Goal: Information Seeking & Learning: Learn about a topic

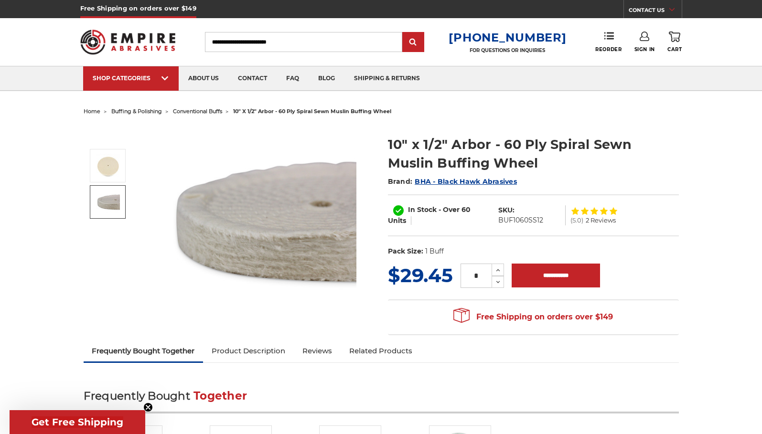
click at [102, 200] on img at bounding box center [108, 202] width 24 height 24
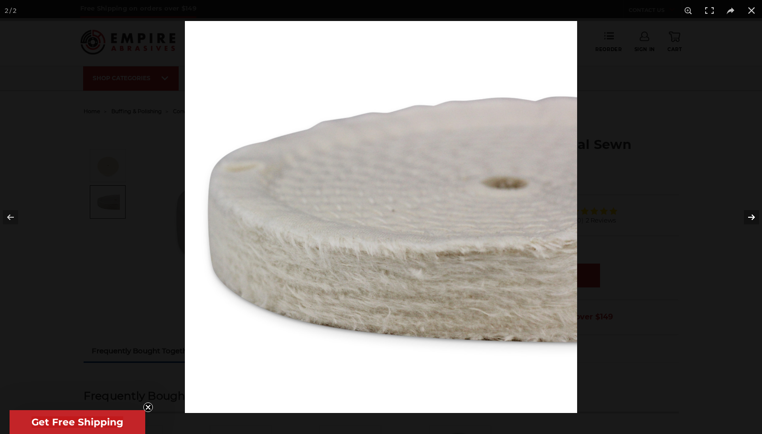
click at [750, 218] on button at bounding box center [744, 217] width 33 height 48
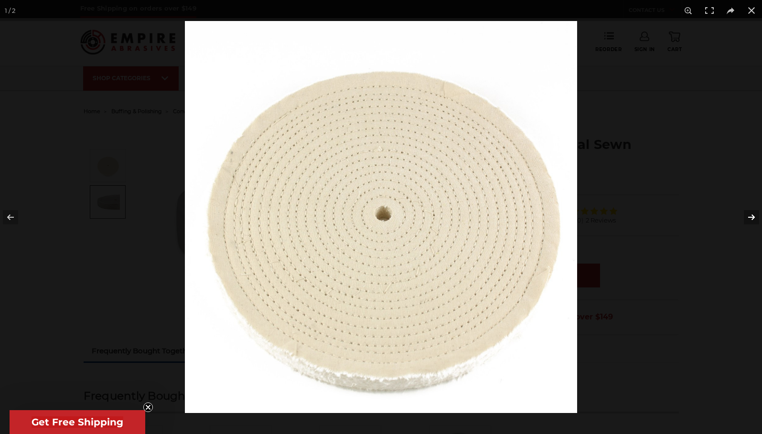
click at [750, 218] on button at bounding box center [744, 217] width 33 height 48
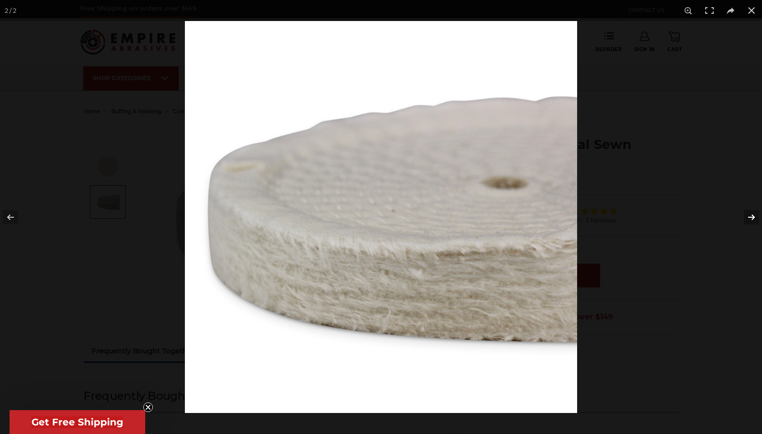
click at [750, 218] on button at bounding box center [744, 217] width 33 height 48
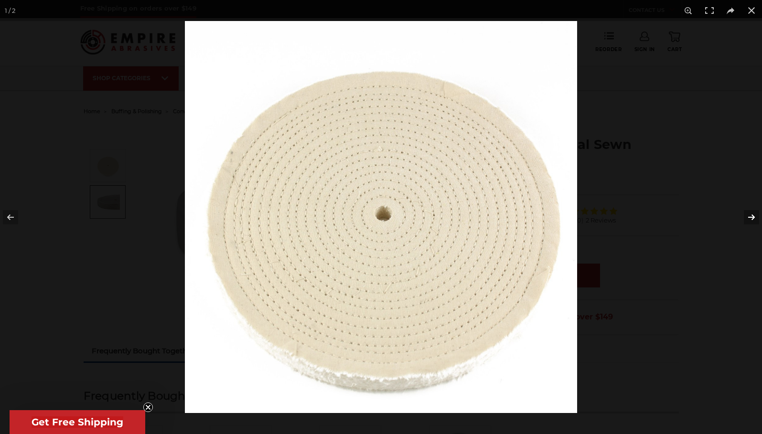
click at [750, 218] on button at bounding box center [744, 217] width 33 height 48
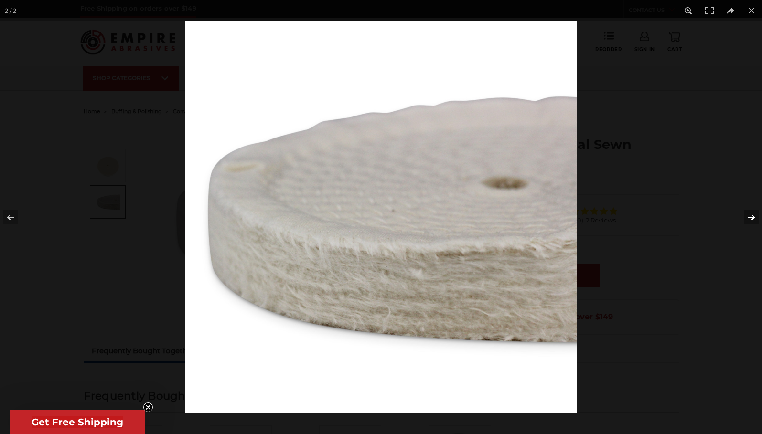
click at [750, 217] on button at bounding box center [744, 217] width 33 height 48
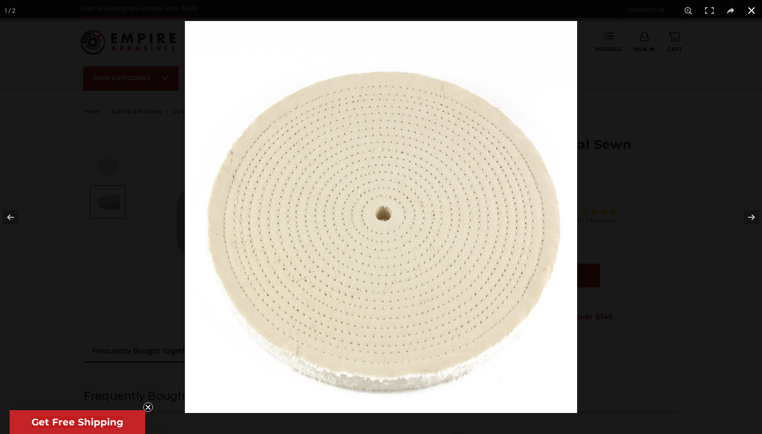
click at [752, 12] on button at bounding box center [751, 10] width 21 height 21
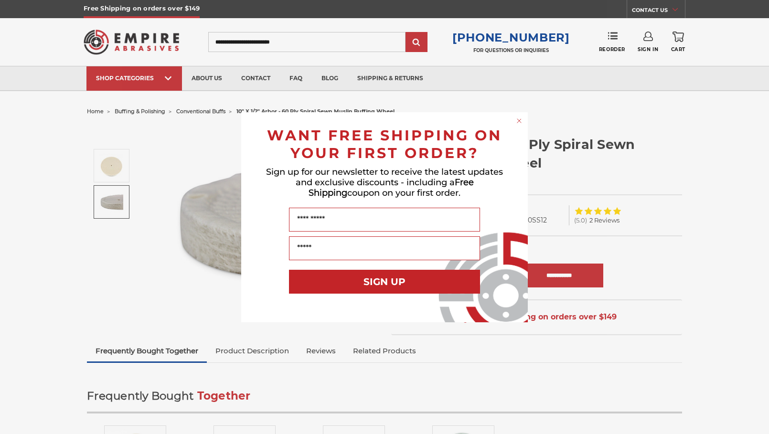
click at [521, 121] on circle "Close dialog" at bounding box center [519, 120] width 9 height 9
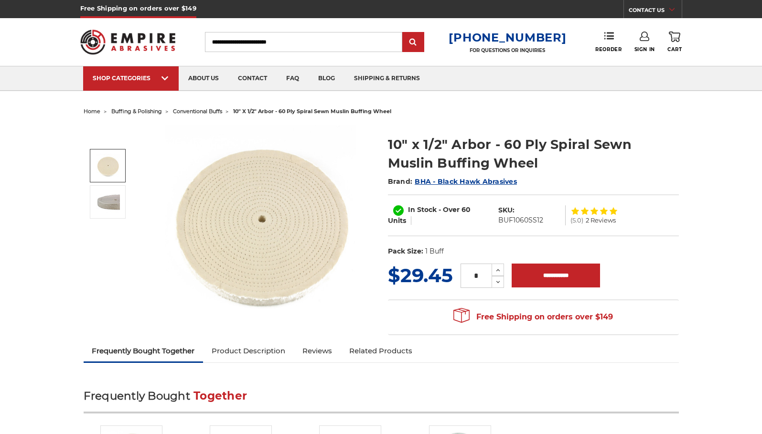
click at [128, 111] on span "buffing & polishing" at bounding box center [136, 111] width 51 height 7
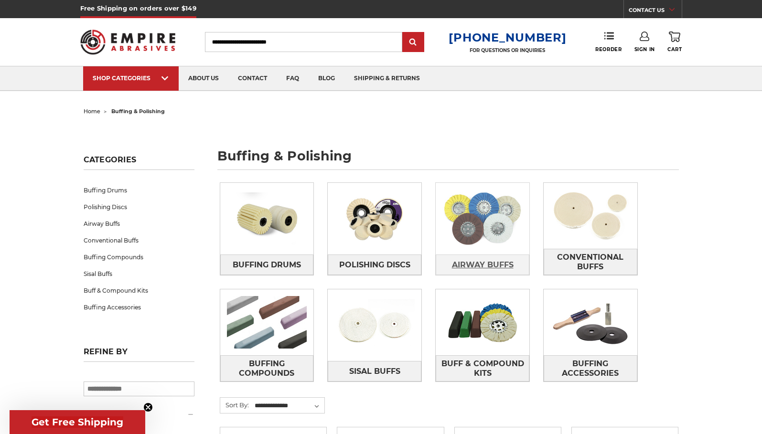
click at [468, 265] on span "Airway Buffs" at bounding box center [483, 265] width 62 height 16
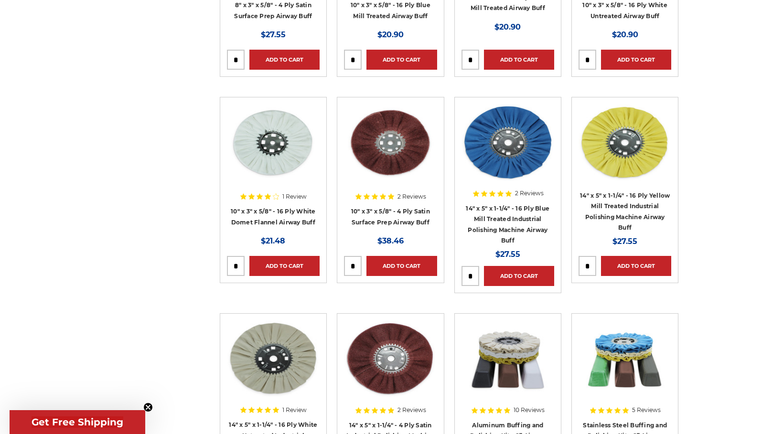
scroll to position [525, 0]
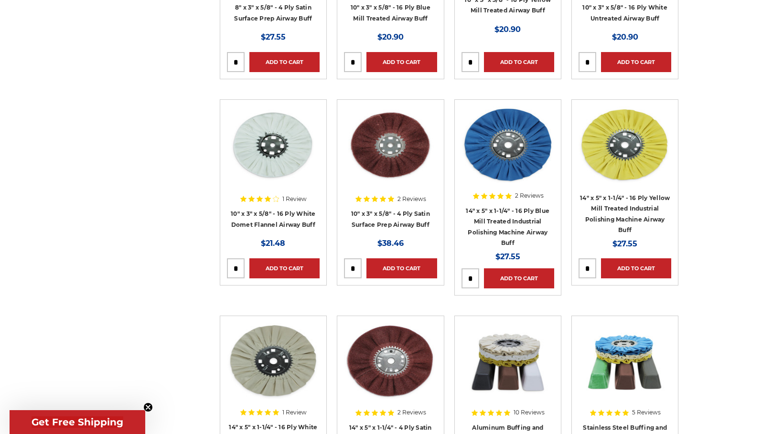
click at [285, 212] on div at bounding box center [273, 167] width 93 height 122
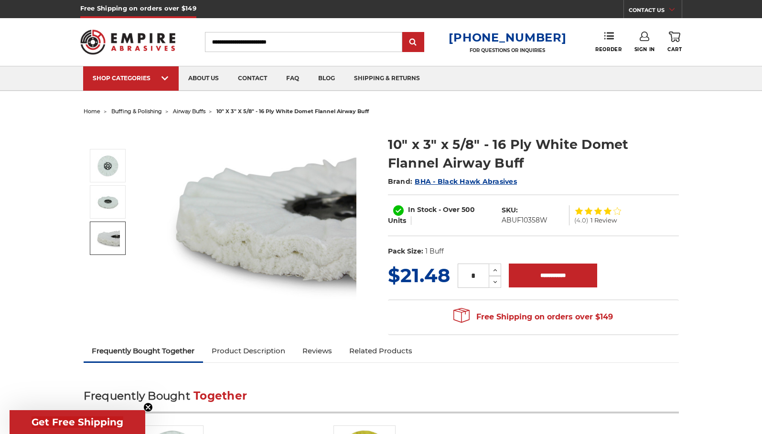
click at [111, 238] on img at bounding box center [108, 238] width 24 height 24
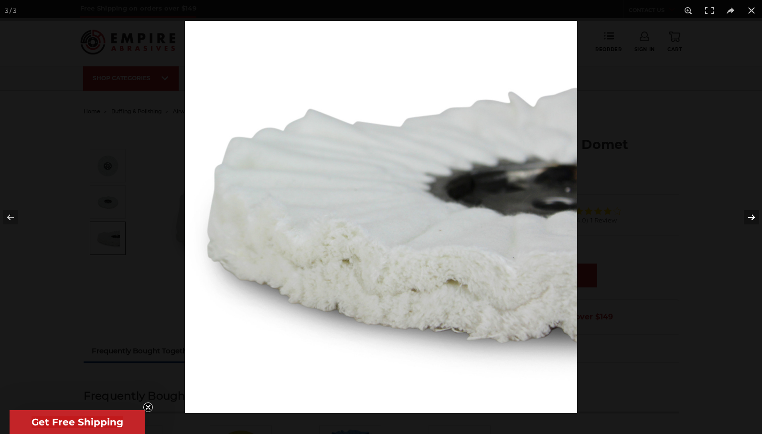
click at [751, 215] on button at bounding box center [744, 217] width 33 height 48
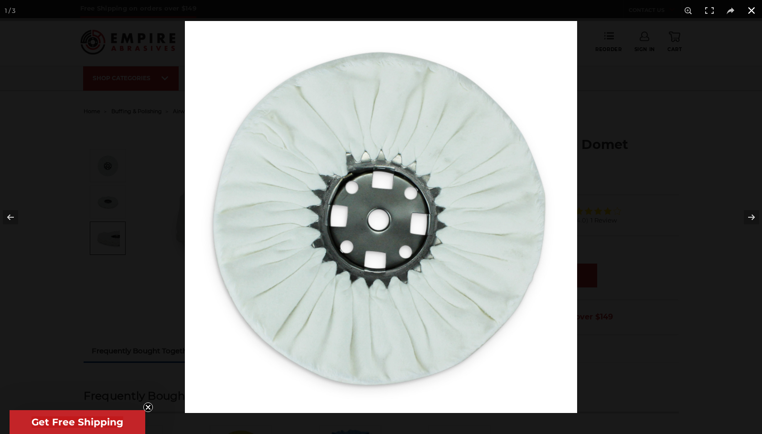
click at [749, 8] on button at bounding box center [751, 10] width 21 height 21
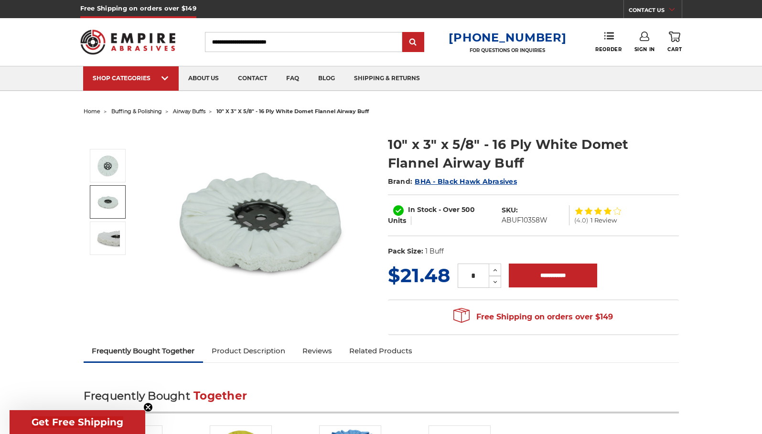
click at [109, 203] on img at bounding box center [108, 202] width 24 height 24
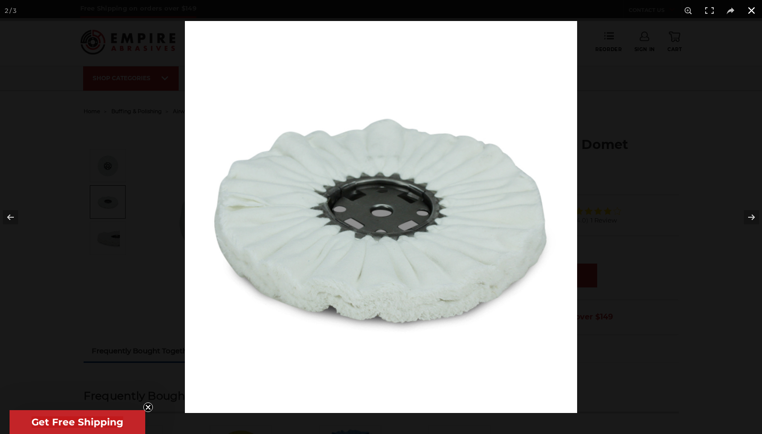
click at [750, 10] on button at bounding box center [751, 10] width 21 height 21
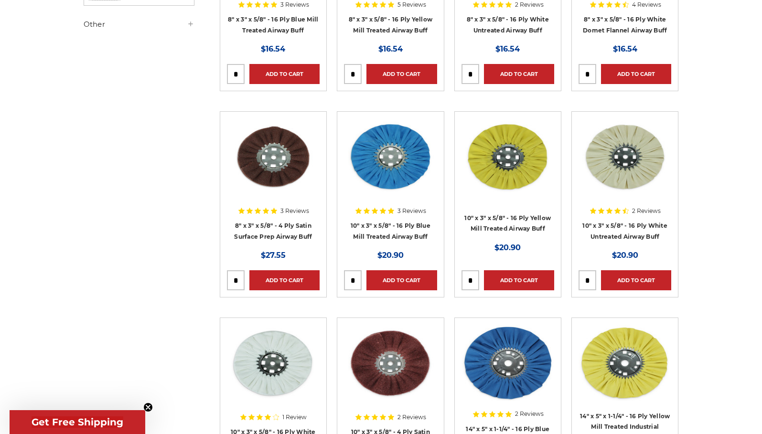
scroll to position [279, 0]
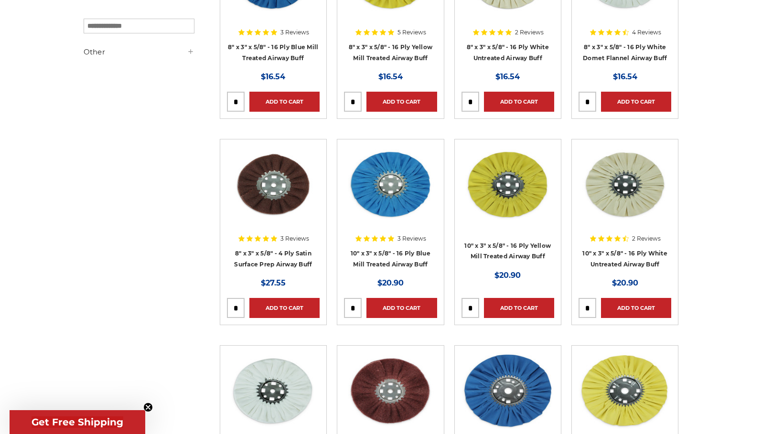
click at [639, 254] on div at bounding box center [624, 207] width 93 height 122
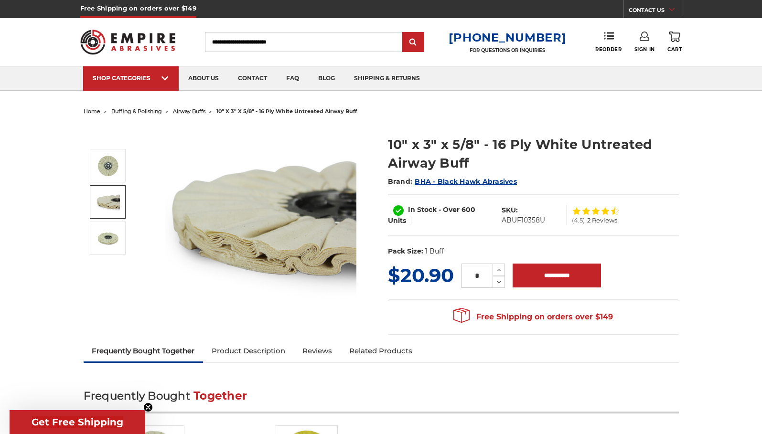
click at [106, 209] on img at bounding box center [108, 202] width 24 height 24
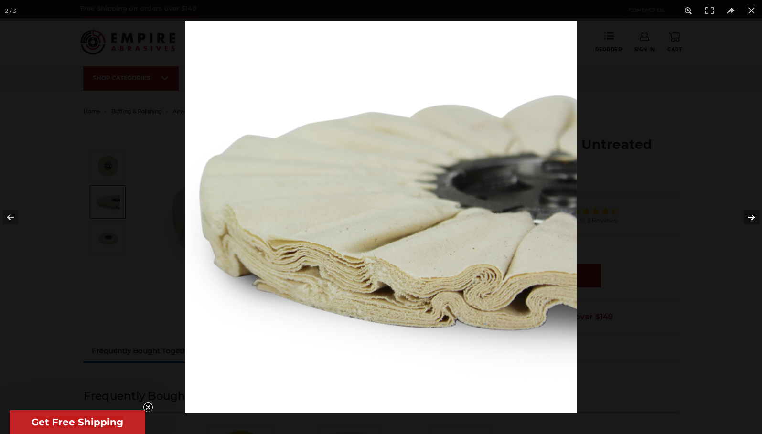
click at [752, 216] on button at bounding box center [744, 217] width 33 height 48
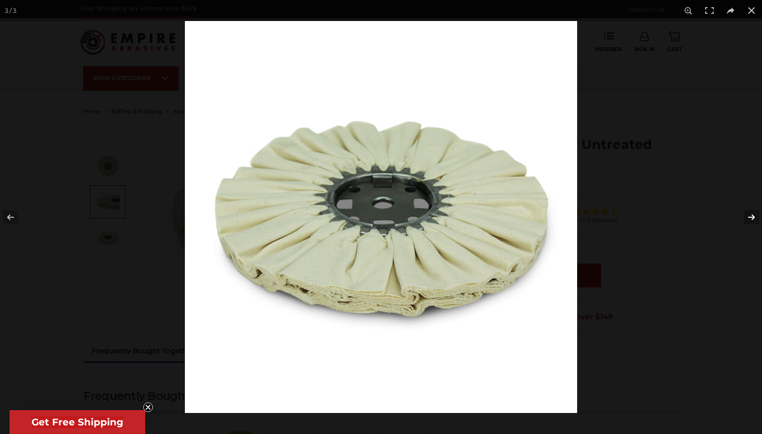
click at [752, 216] on button at bounding box center [744, 217] width 33 height 48
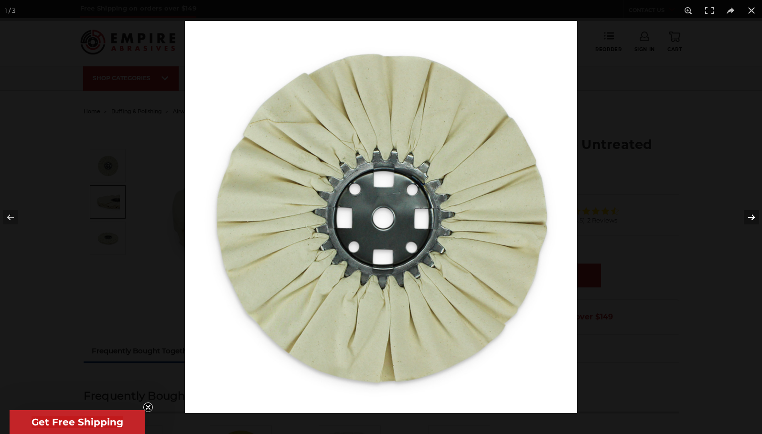
click at [752, 216] on button at bounding box center [744, 217] width 33 height 48
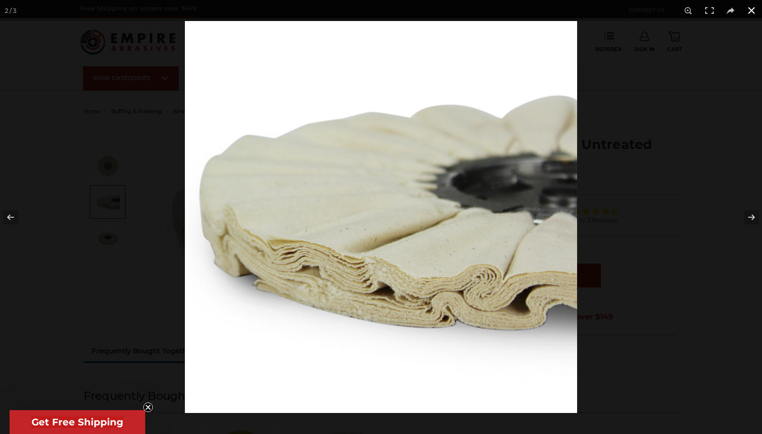
click at [756, 8] on button at bounding box center [751, 10] width 21 height 21
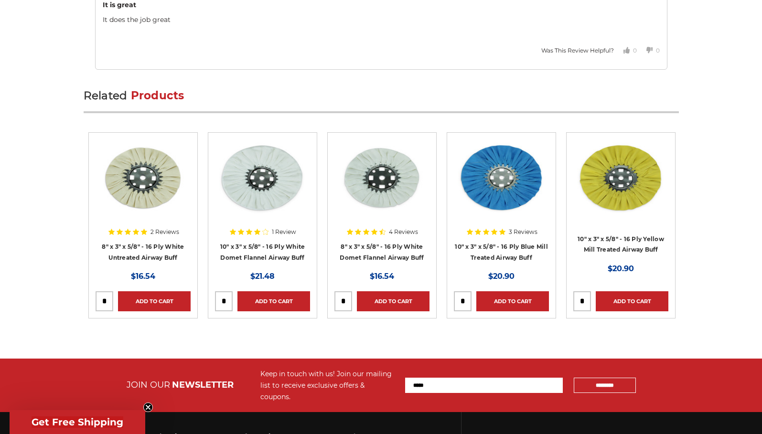
scroll to position [1621, 0]
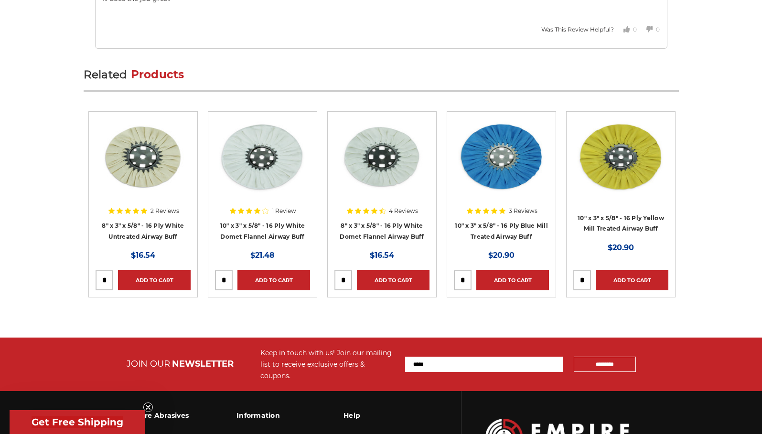
click at [292, 234] on div at bounding box center [260, 177] width 91 height 119
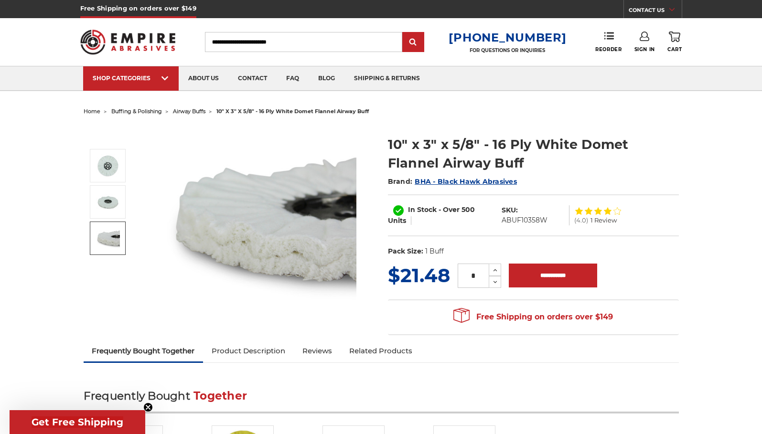
click at [151, 40] on img at bounding box center [127, 41] width 95 height 37
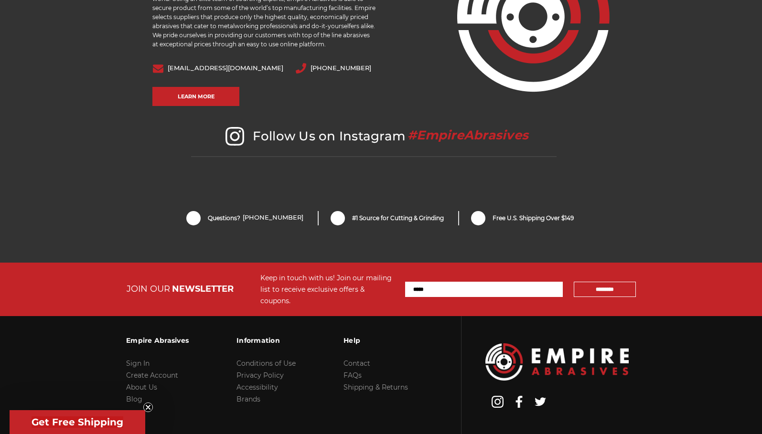
scroll to position [2014, 0]
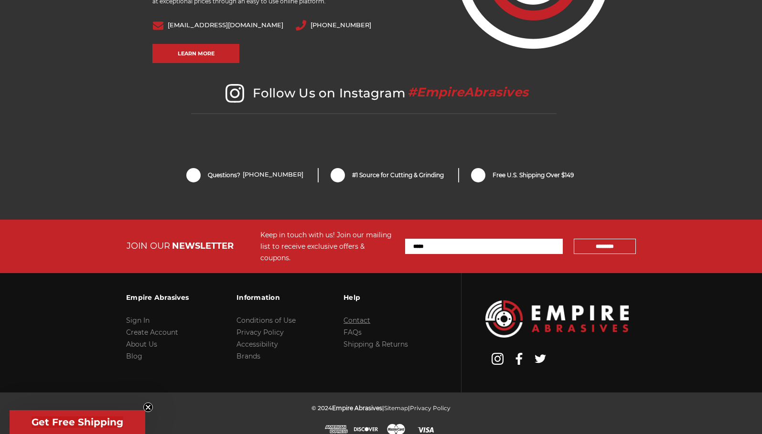
click at [356, 316] on link "Contact" at bounding box center [356, 320] width 27 height 9
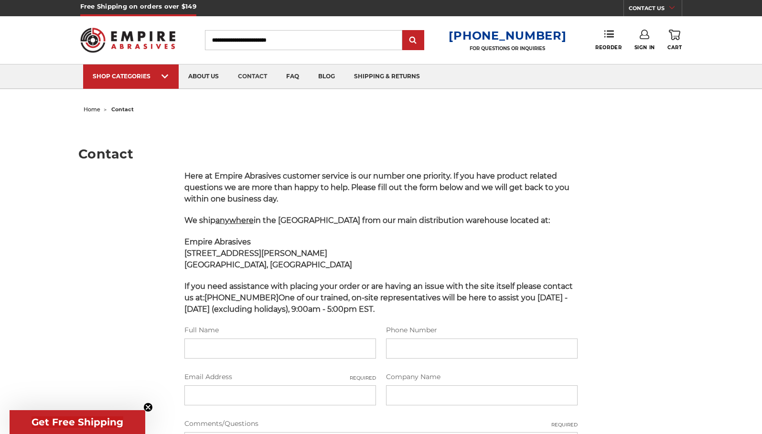
scroll to position [4, 0]
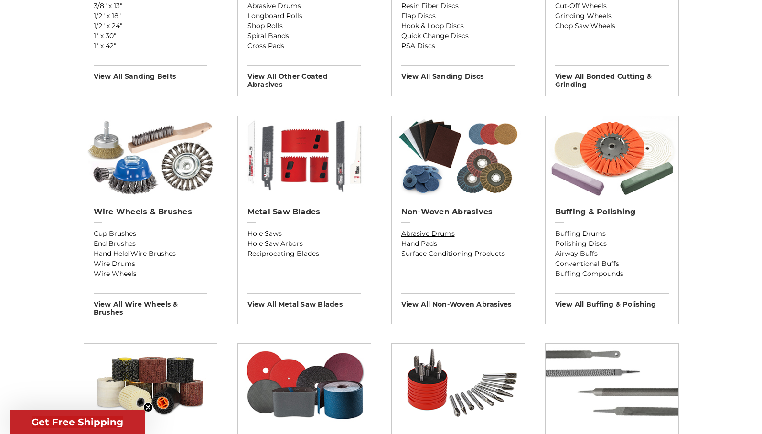
scroll to position [478, 0]
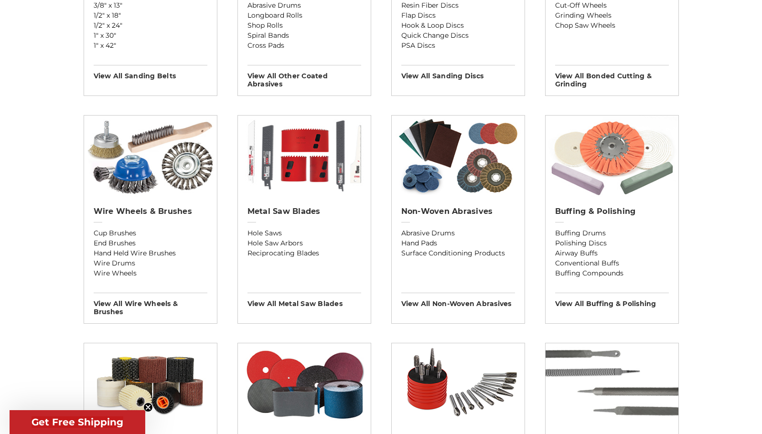
click at [627, 195] on img at bounding box center [611, 156] width 133 height 81
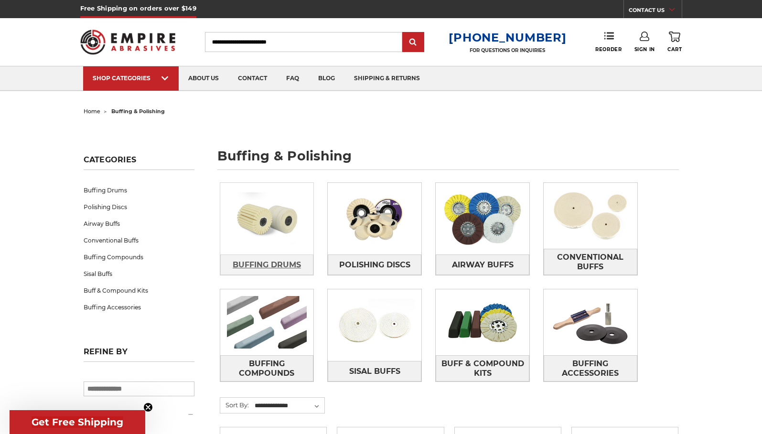
click at [272, 264] on span "Buffing Drums" at bounding box center [267, 265] width 68 height 16
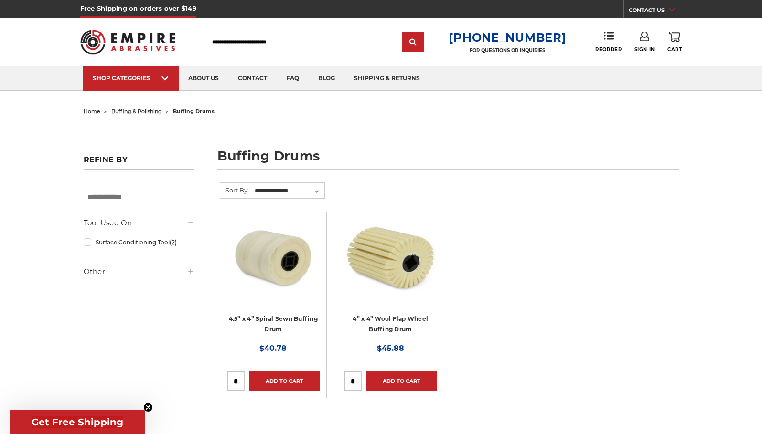
click at [281, 317] on div at bounding box center [273, 280] width 93 height 122
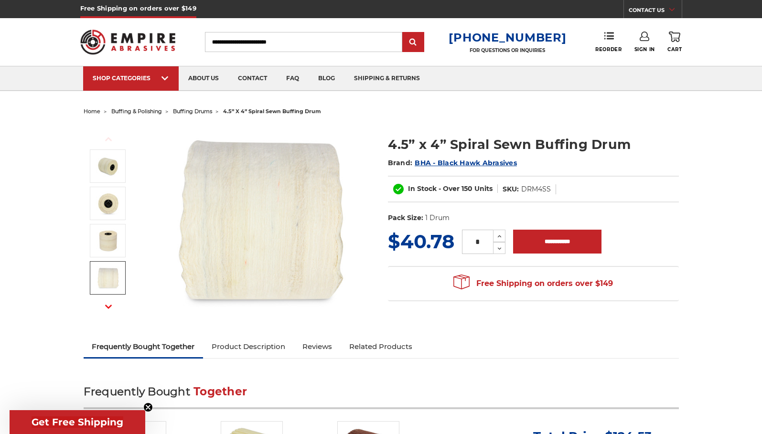
click at [112, 274] on img at bounding box center [108, 278] width 24 height 24
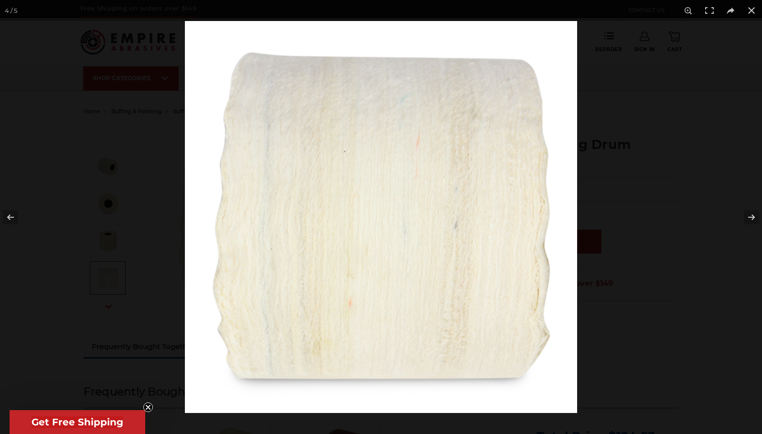
click at [111, 209] on div at bounding box center [381, 217] width 762 height 434
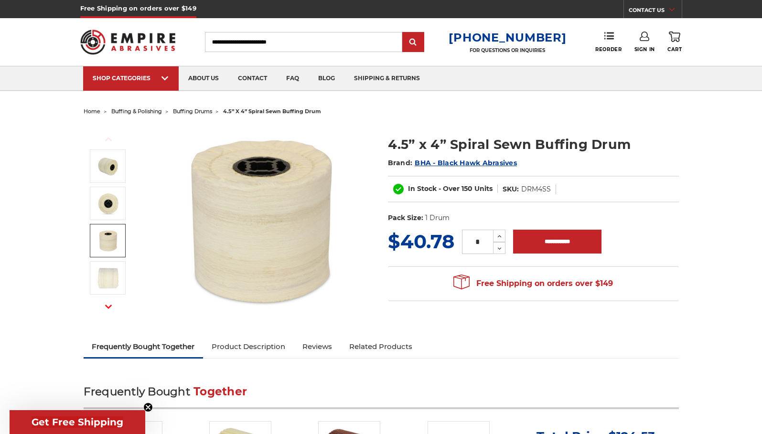
click at [110, 227] on link at bounding box center [108, 240] width 36 height 33
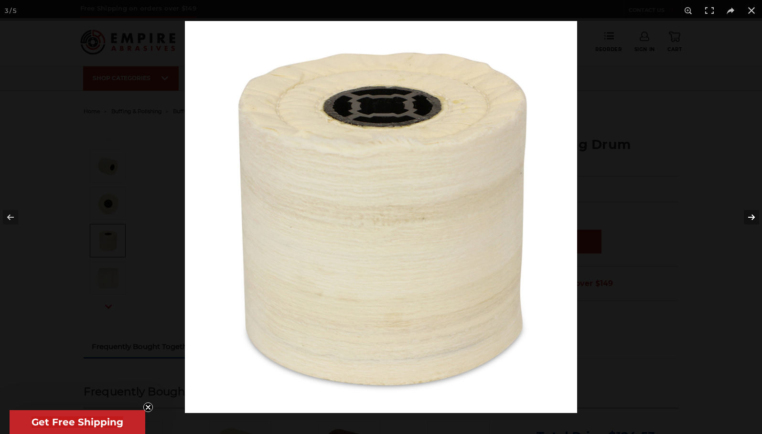
click at [754, 216] on button at bounding box center [744, 217] width 33 height 48
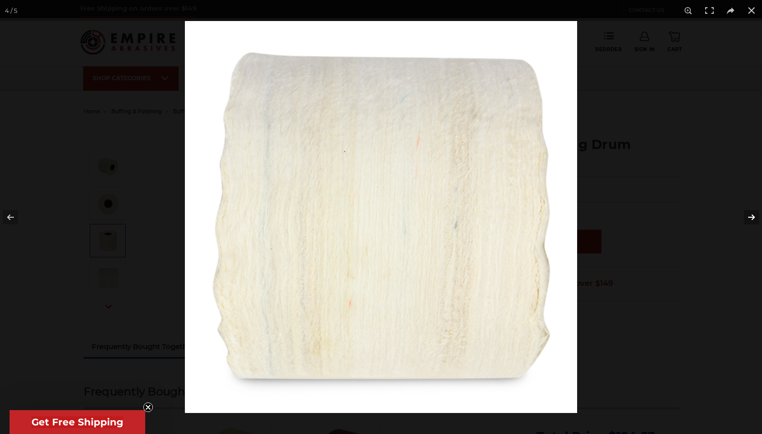
click at [754, 216] on button at bounding box center [744, 217] width 33 height 48
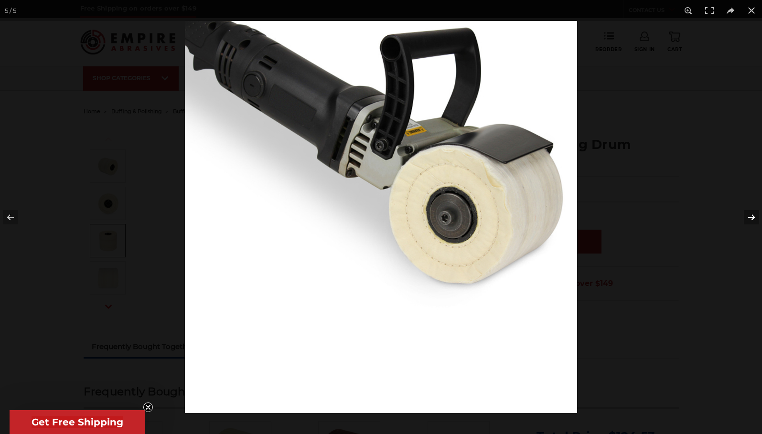
click at [751, 215] on button at bounding box center [744, 217] width 33 height 48
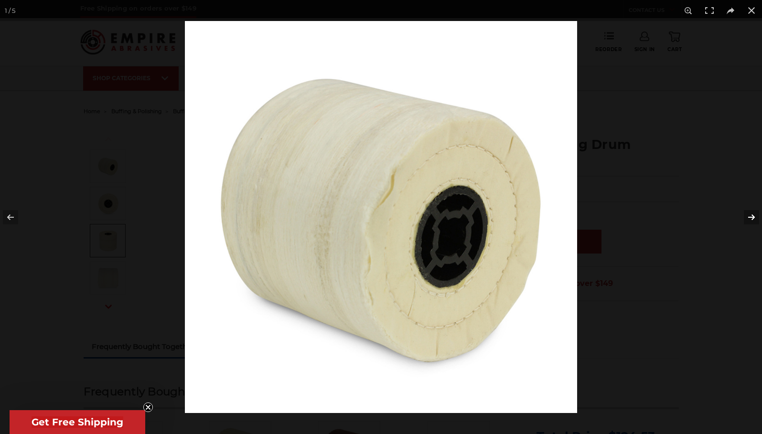
click at [751, 215] on button at bounding box center [744, 217] width 33 height 48
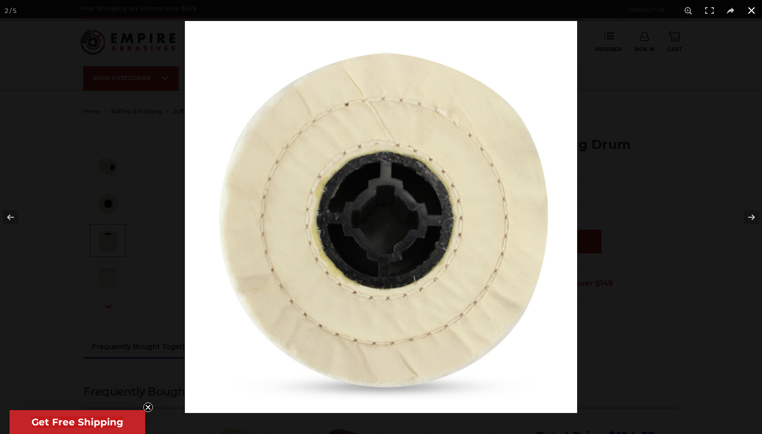
click at [748, 11] on button at bounding box center [751, 10] width 21 height 21
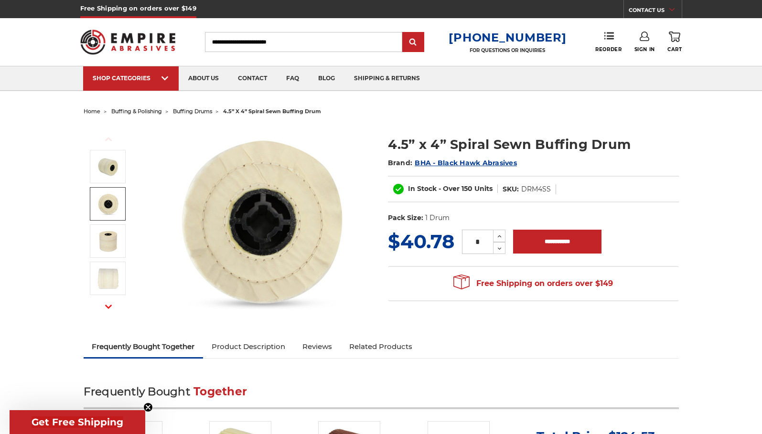
click at [104, 195] on img at bounding box center [108, 204] width 24 height 24
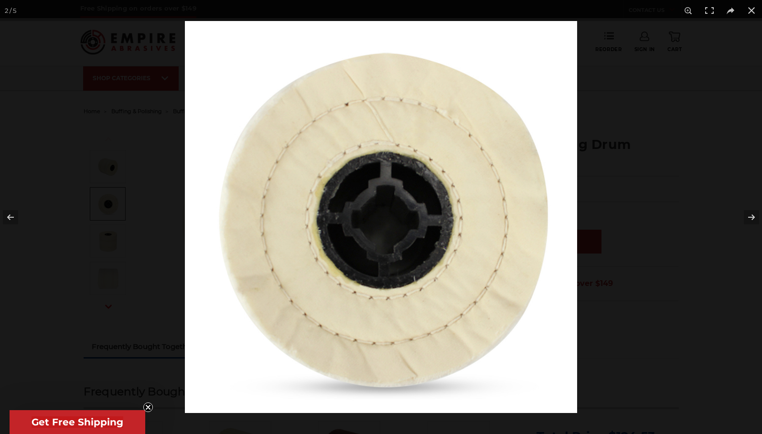
click at [110, 161] on div at bounding box center [381, 217] width 762 height 434
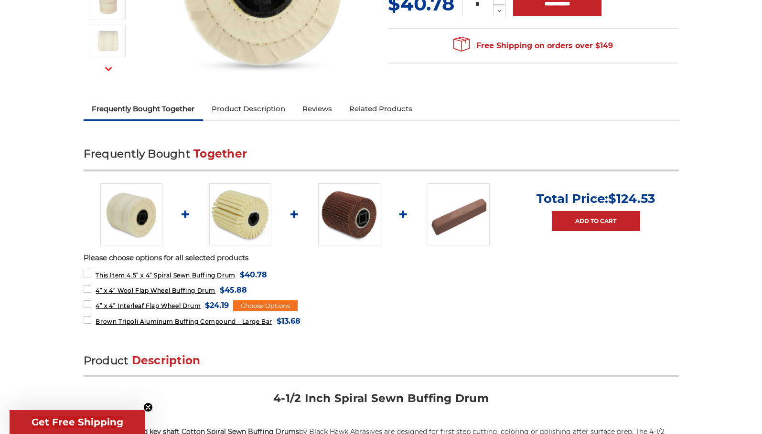
scroll to position [319, 0]
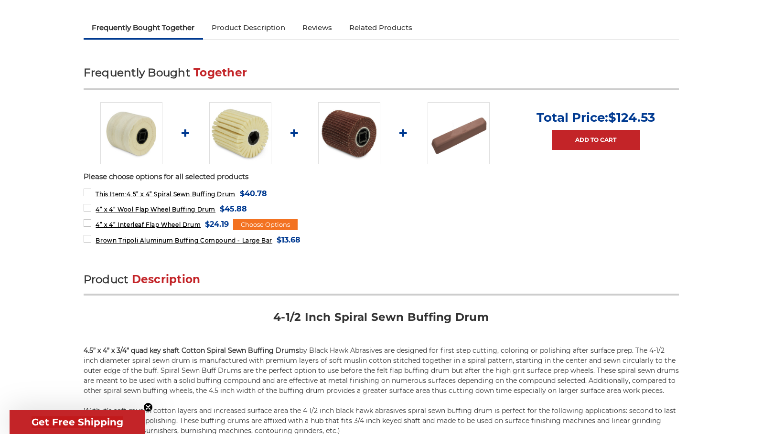
click at [244, 141] on img at bounding box center [240, 133] width 62 height 62
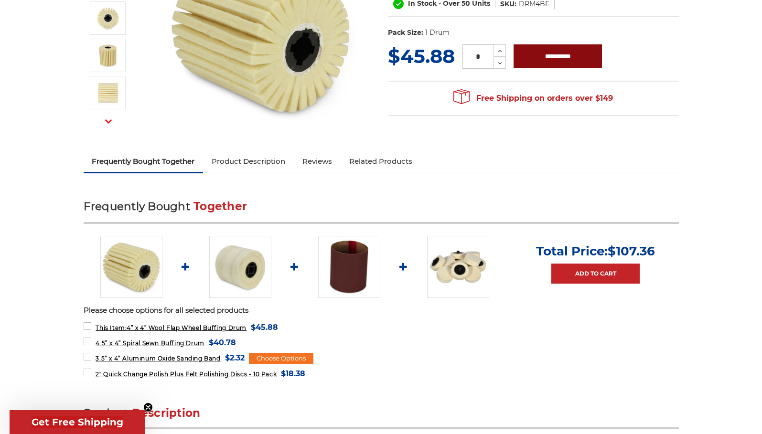
scroll to position [223, 0]
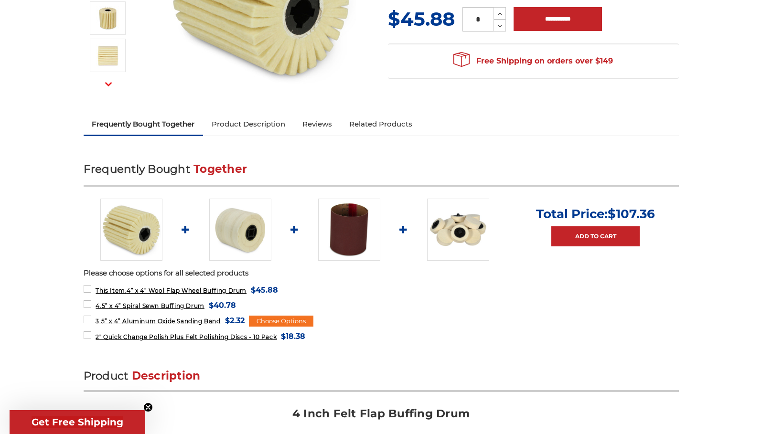
click at [463, 233] on img at bounding box center [458, 230] width 62 height 62
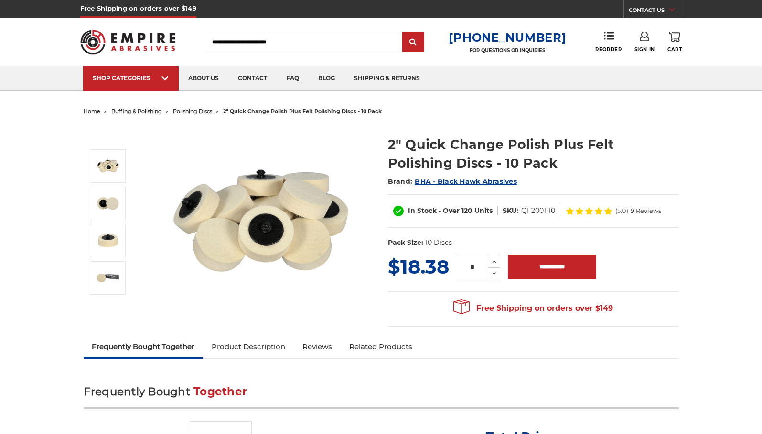
click at [293, 236] on img at bounding box center [260, 220] width 191 height 191
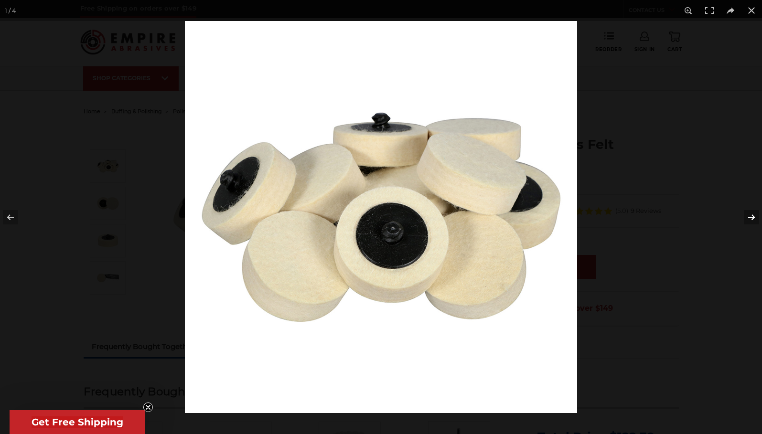
click at [751, 215] on button at bounding box center [744, 217] width 33 height 48
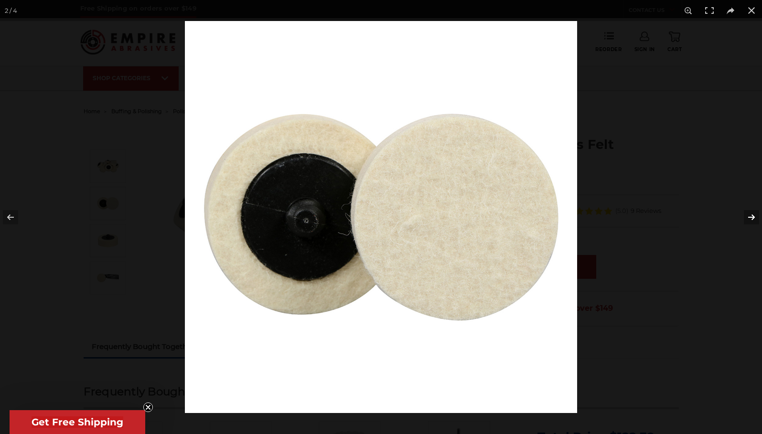
click at [752, 215] on button at bounding box center [744, 217] width 33 height 48
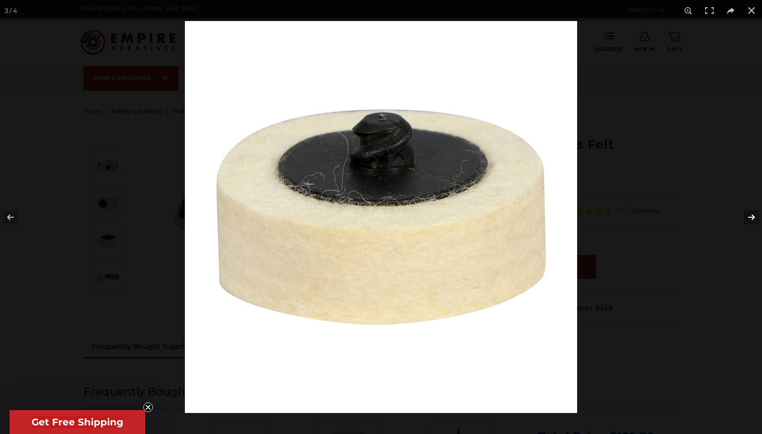
click at [752, 215] on button at bounding box center [744, 217] width 33 height 48
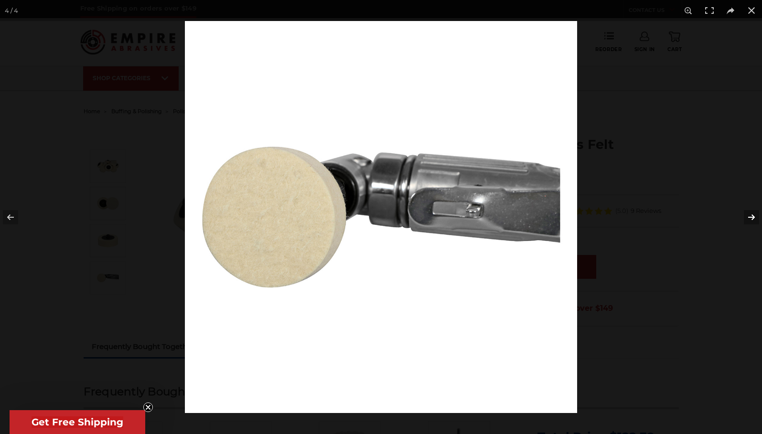
click at [752, 215] on button at bounding box center [744, 217] width 33 height 48
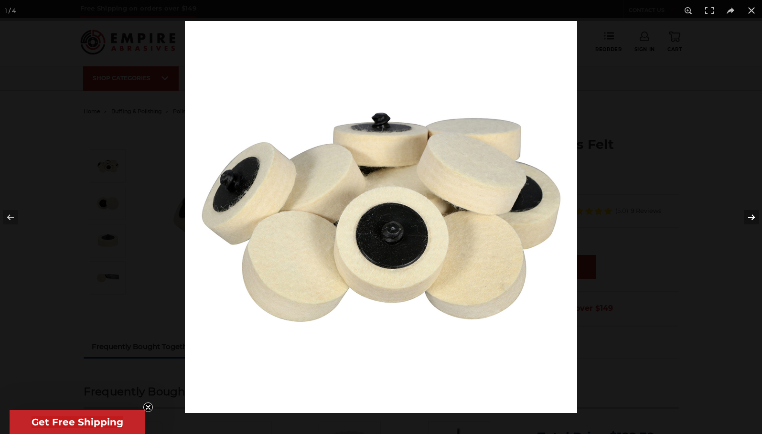
click at [752, 215] on button at bounding box center [744, 217] width 33 height 48
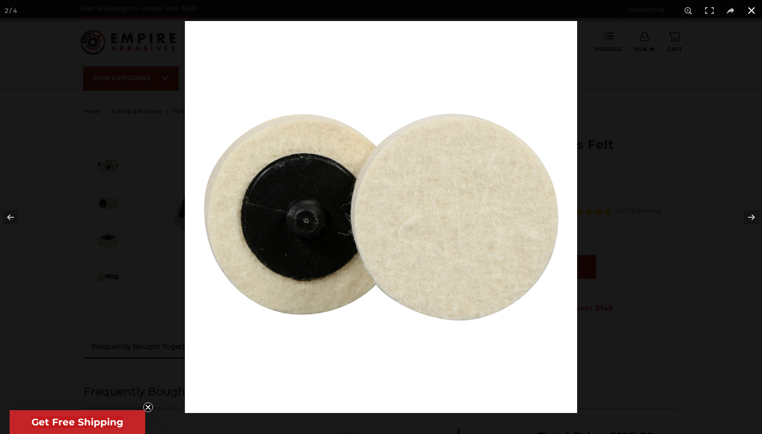
click at [753, 12] on button at bounding box center [751, 10] width 21 height 21
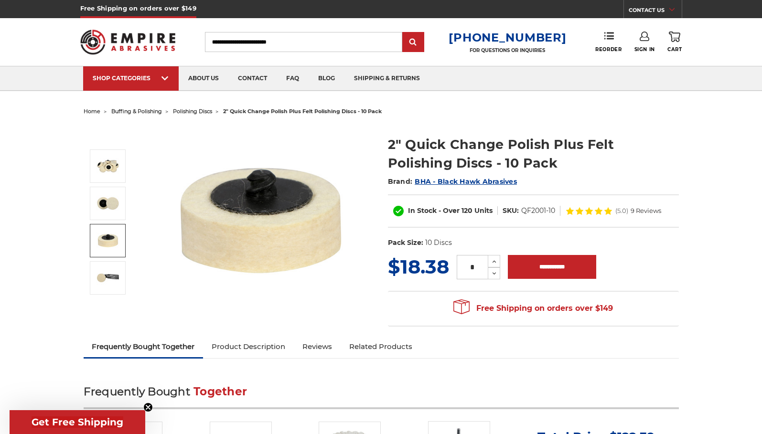
click at [110, 242] on img at bounding box center [108, 241] width 24 height 24
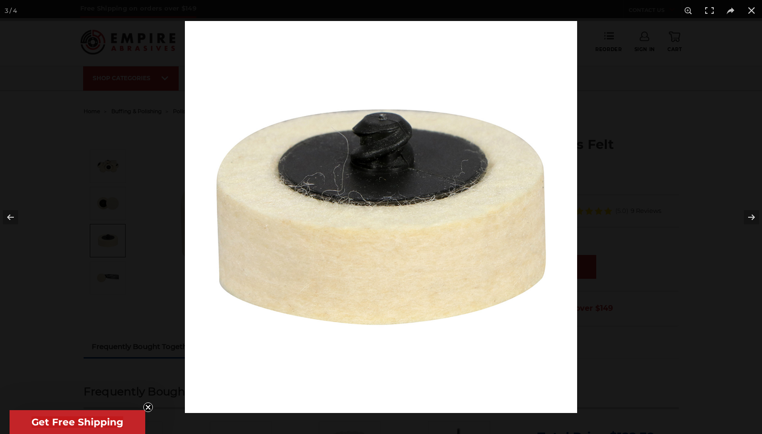
click at [396, 159] on img at bounding box center [381, 217] width 392 height 392
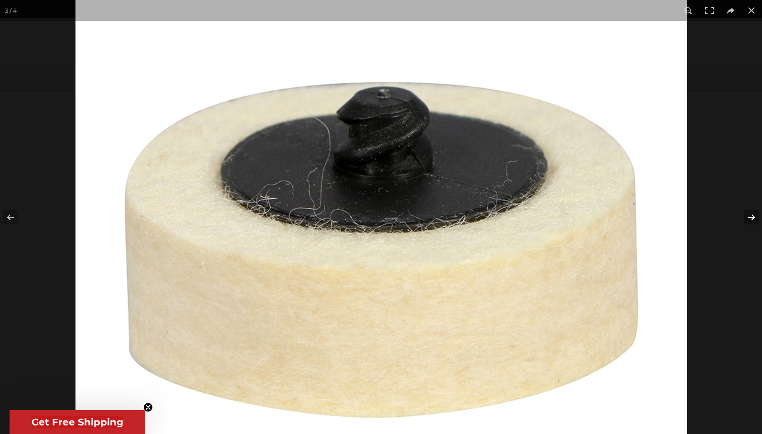
click at [753, 217] on button at bounding box center [744, 217] width 33 height 48
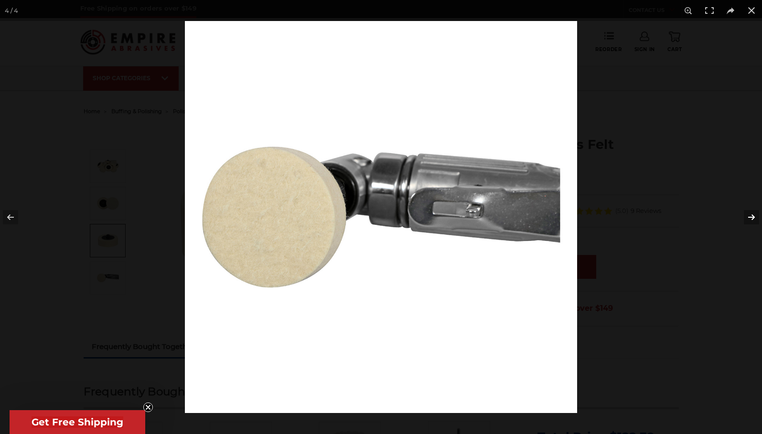
click at [753, 217] on button at bounding box center [744, 217] width 33 height 48
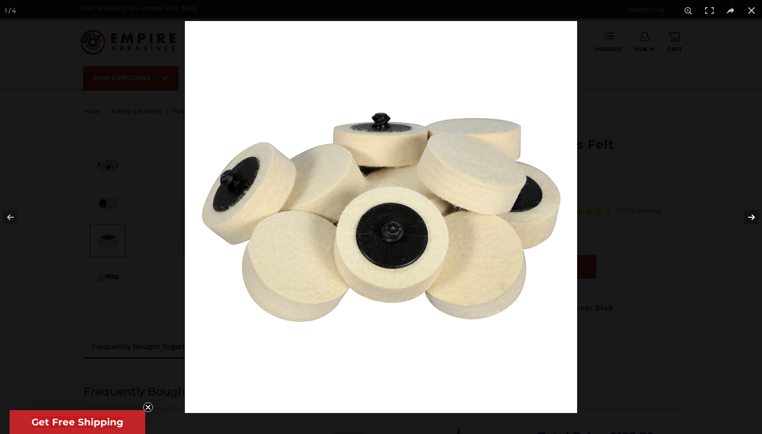
click at [753, 217] on button at bounding box center [744, 217] width 33 height 48
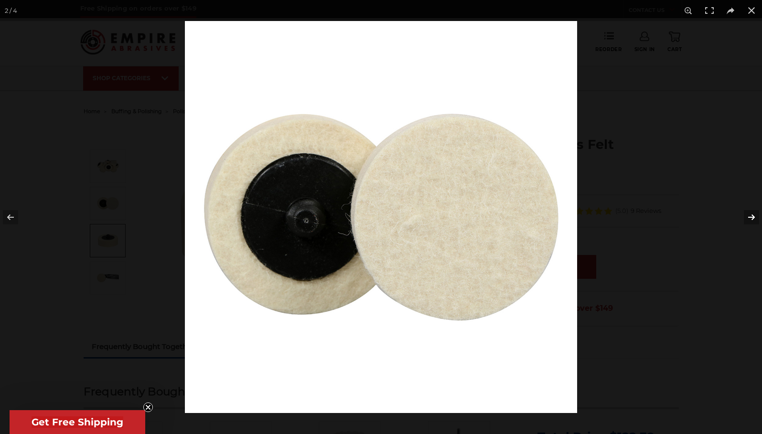
click at [753, 217] on button at bounding box center [744, 217] width 33 height 48
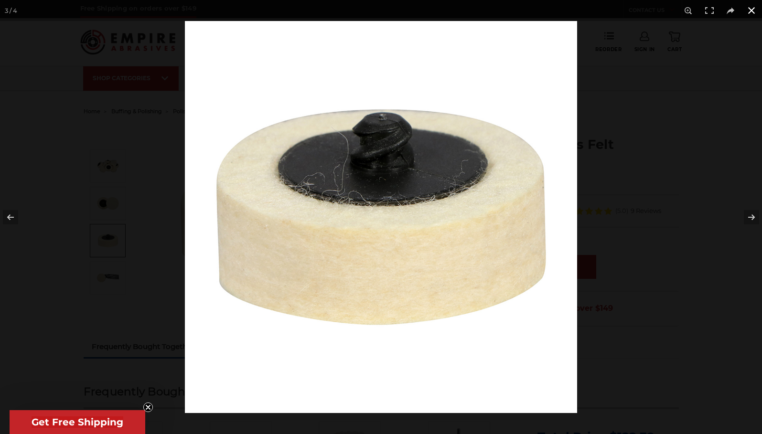
click at [750, 8] on button at bounding box center [751, 10] width 21 height 21
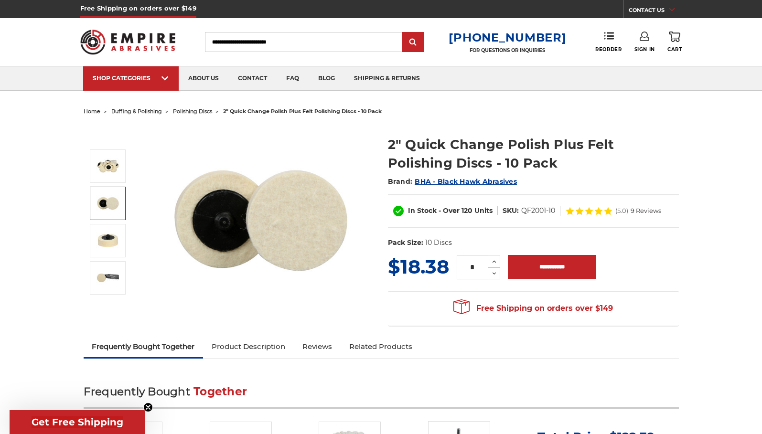
click at [112, 205] on img at bounding box center [108, 203] width 24 height 24
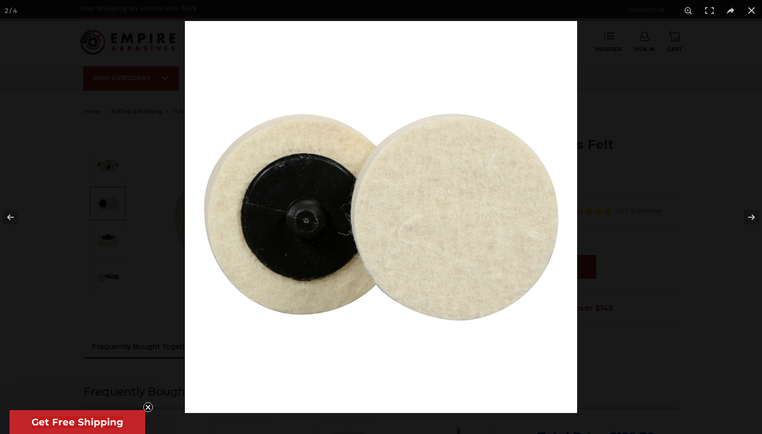
click at [106, 168] on div at bounding box center [381, 217] width 762 height 434
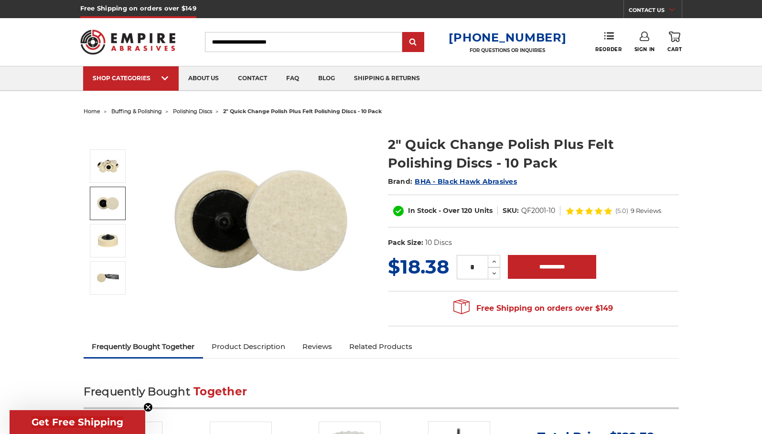
click at [215, 215] on img at bounding box center [260, 220] width 191 height 191
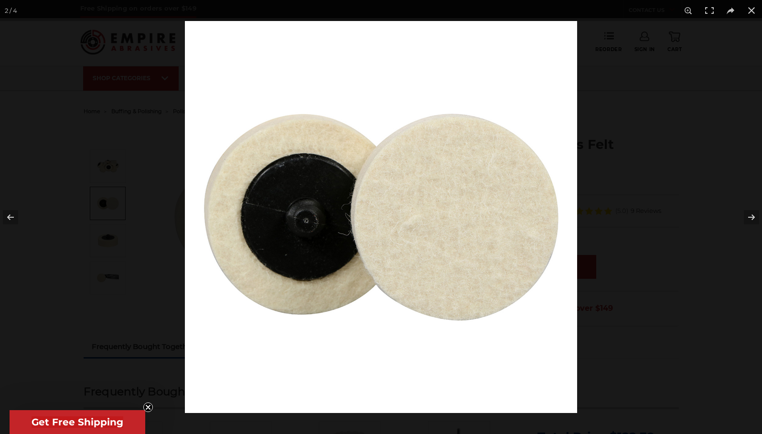
click at [295, 220] on img at bounding box center [381, 217] width 392 height 392
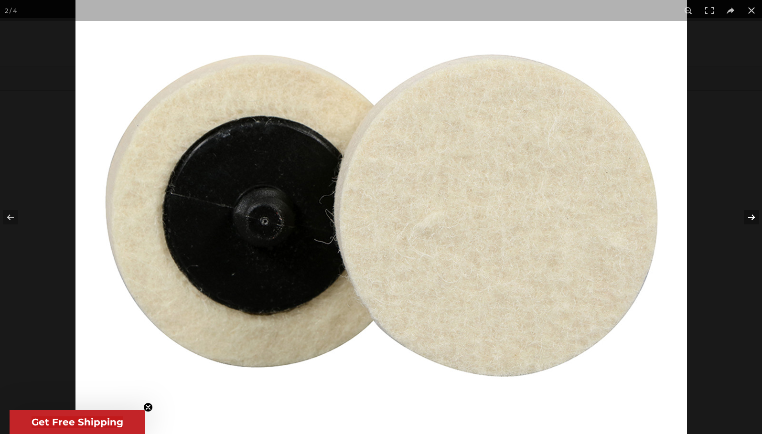
click at [748, 217] on button at bounding box center [744, 217] width 33 height 48
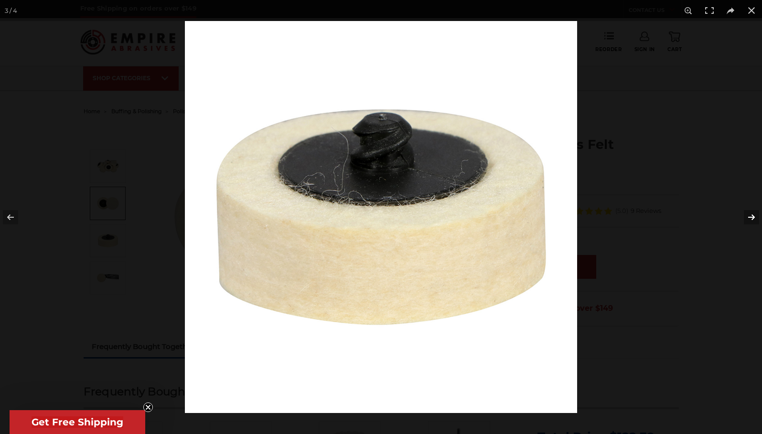
click at [752, 216] on button at bounding box center [744, 217] width 33 height 48
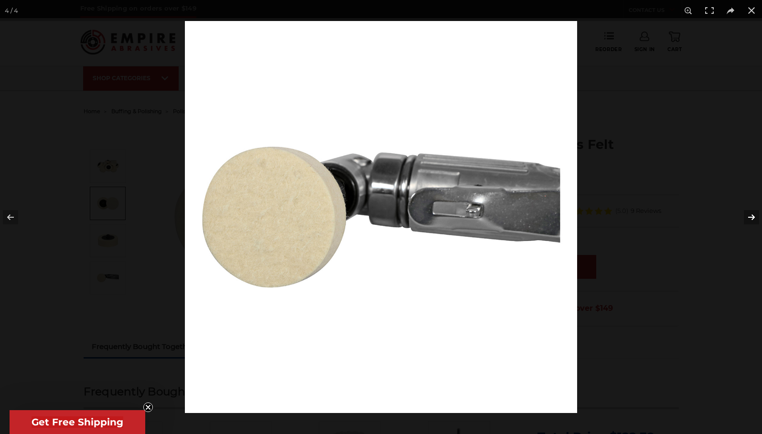
click at [752, 216] on button at bounding box center [744, 217] width 33 height 48
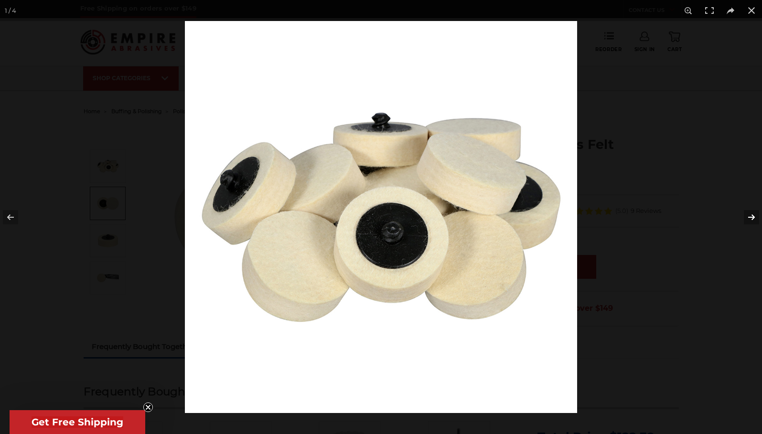
click at [752, 216] on button at bounding box center [744, 217] width 33 height 48
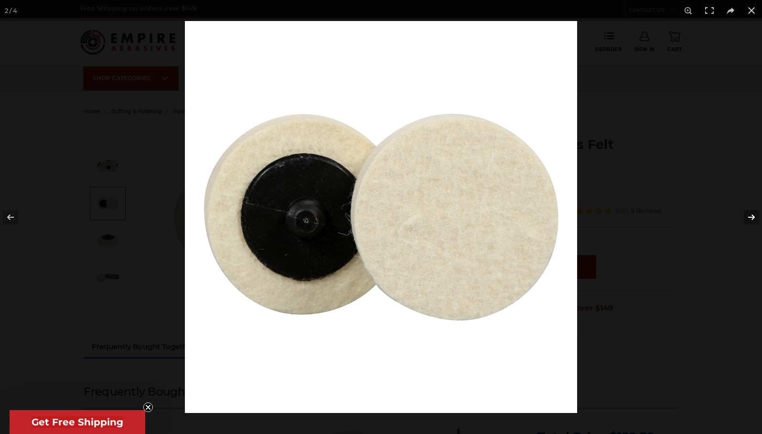
click at [752, 216] on button at bounding box center [744, 217] width 33 height 48
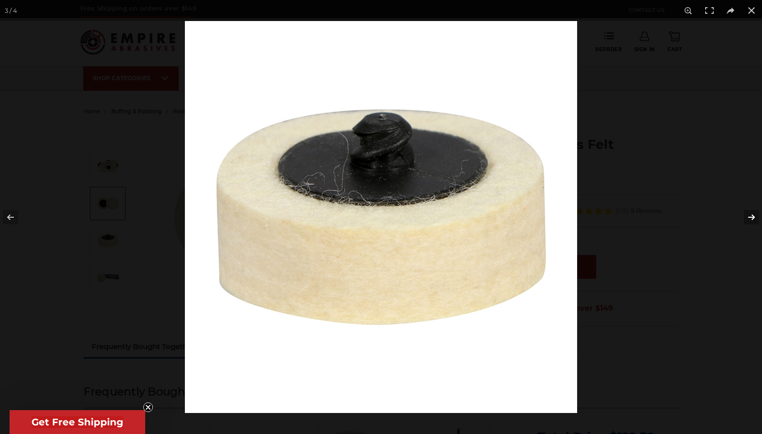
click at [752, 216] on button at bounding box center [744, 217] width 33 height 48
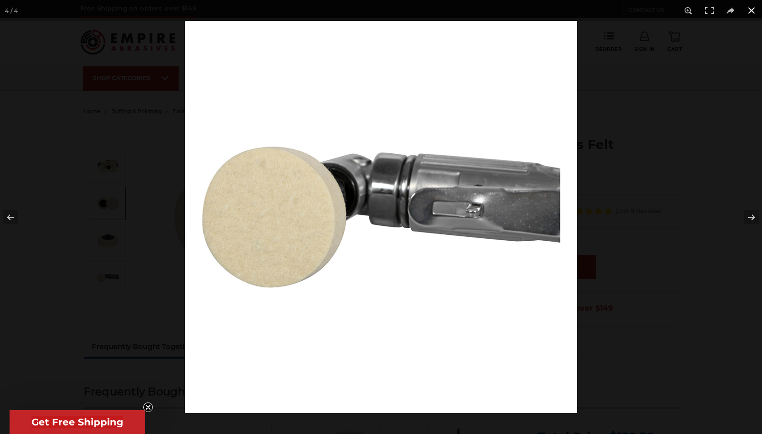
click at [751, 13] on button at bounding box center [751, 10] width 21 height 21
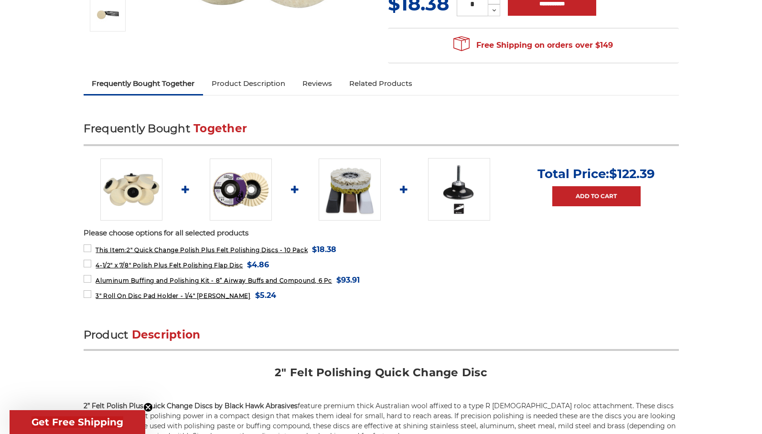
scroll to position [270, 0]
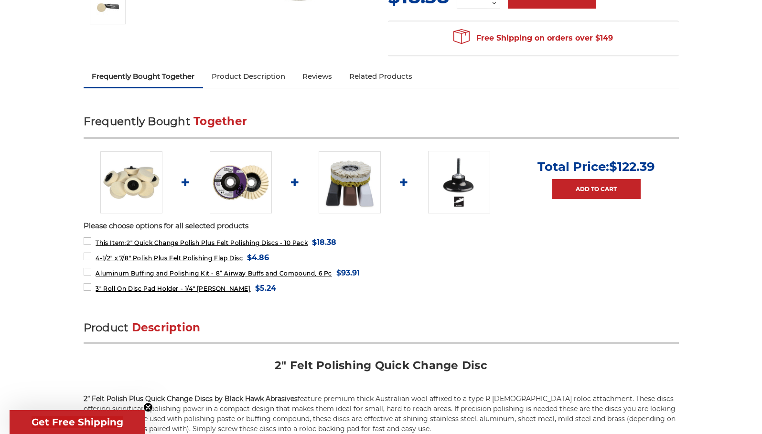
click at [449, 189] on img at bounding box center [459, 182] width 62 height 62
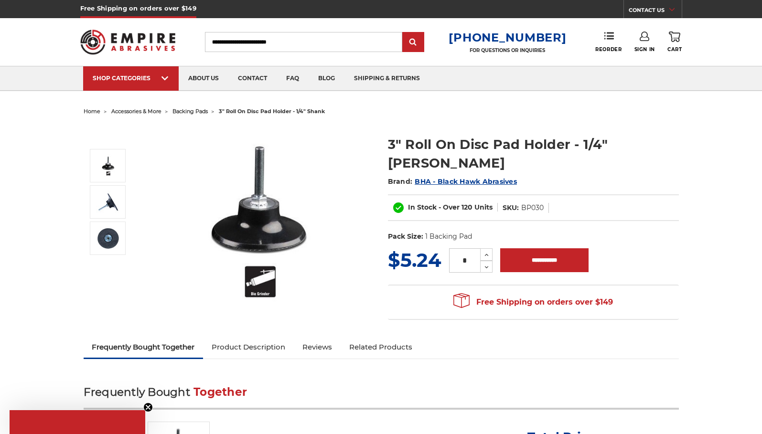
click at [265, 277] on img at bounding box center [260, 220] width 191 height 191
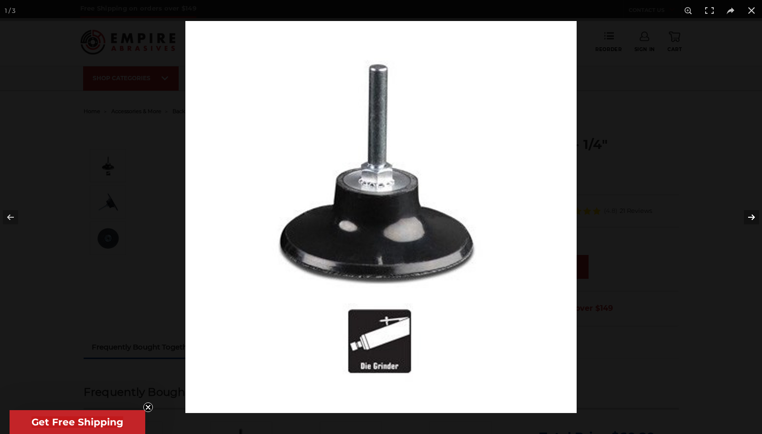
click at [751, 218] on button at bounding box center [744, 217] width 33 height 48
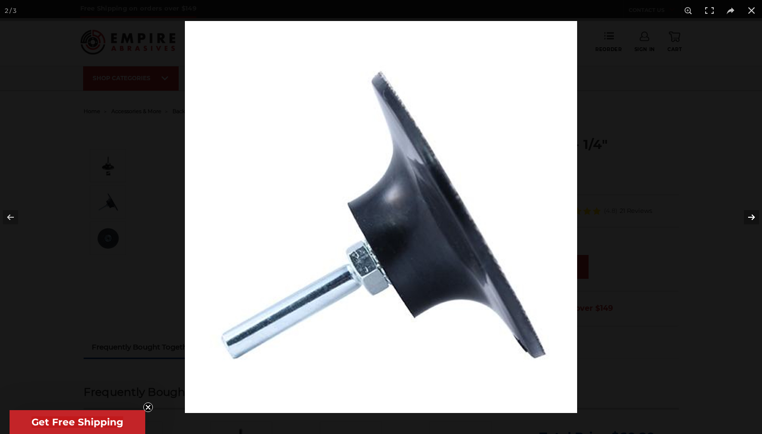
click at [751, 218] on button at bounding box center [744, 217] width 33 height 48
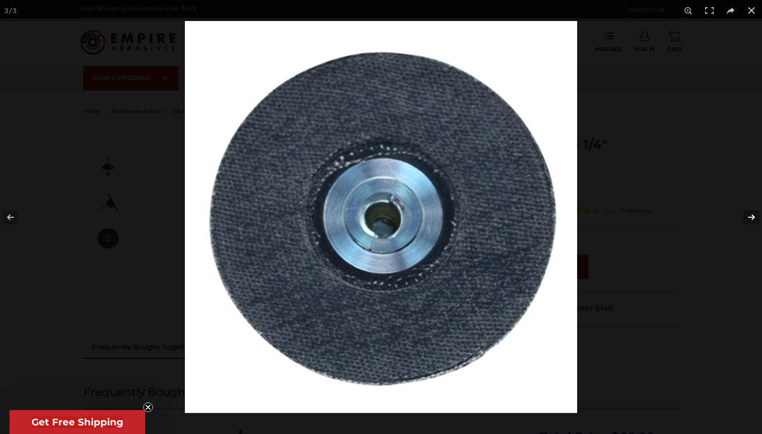
click at [751, 218] on button at bounding box center [744, 217] width 33 height 48
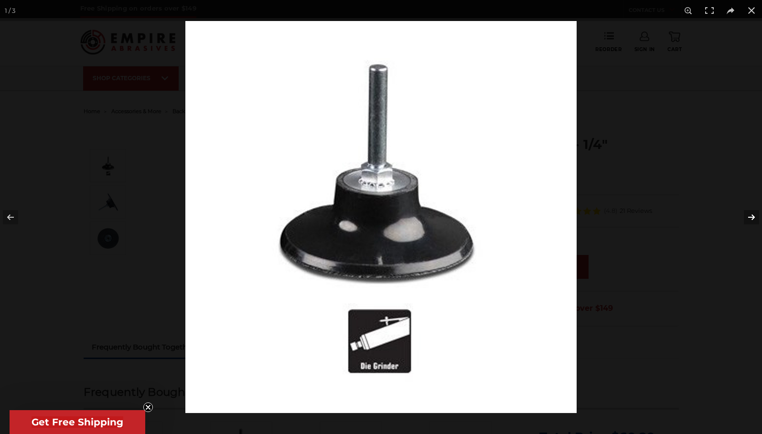
click at [751, 218] on button at bounding box center [744, 217] width 33 height 48
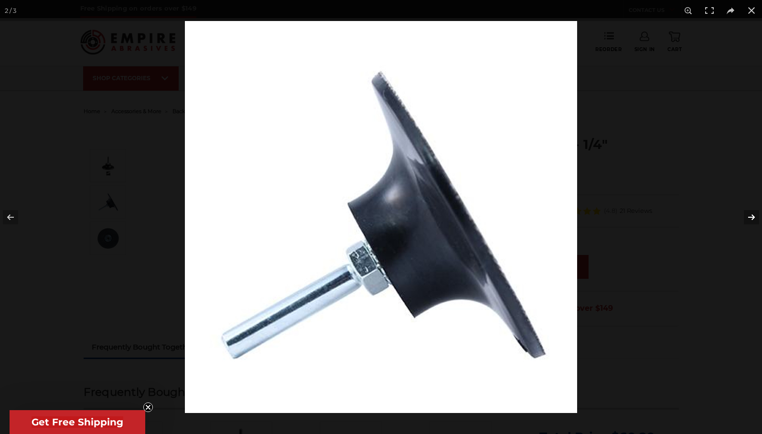
click at [751, 218] on button at bounding box center [744, 217] width 33 height 48
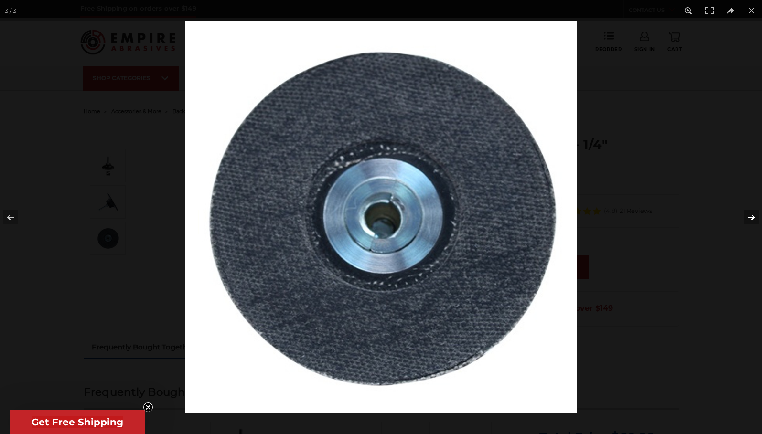
click at [751, 218] on button at bounding box center [744, 217] width 33 height 48
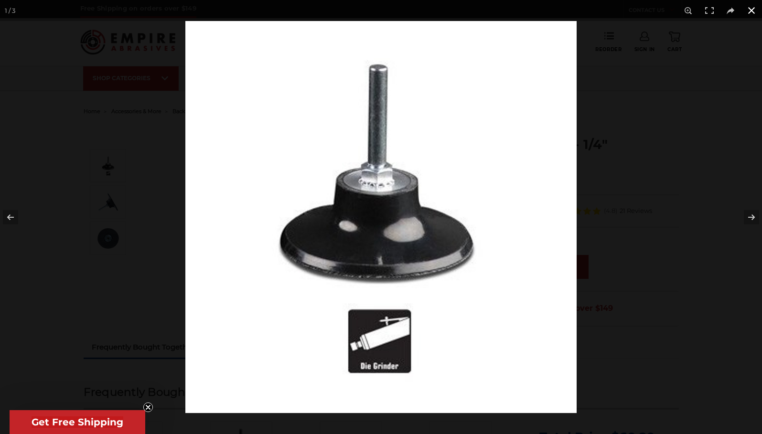
click at [751, 10] on button at bounding box center [751, 10] width 21 height 21
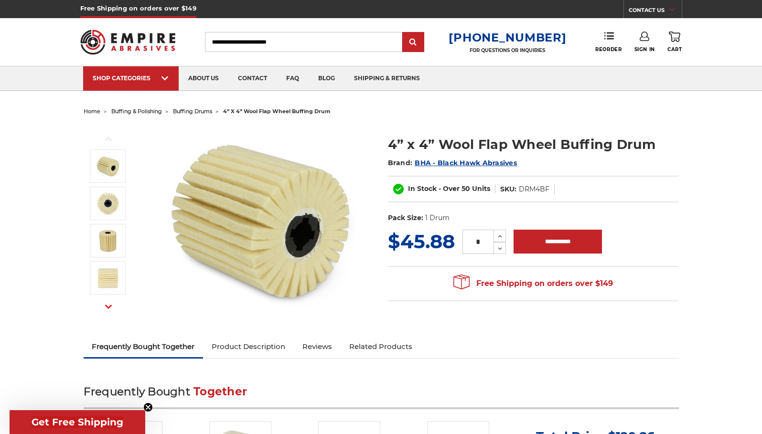
click at [144, 32] on img at bounding box center [127, 41] width 95 height 37
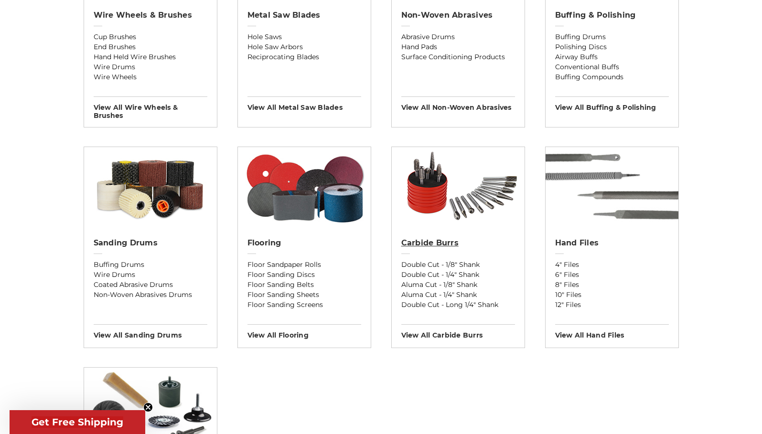
scroll to position [677, 0]
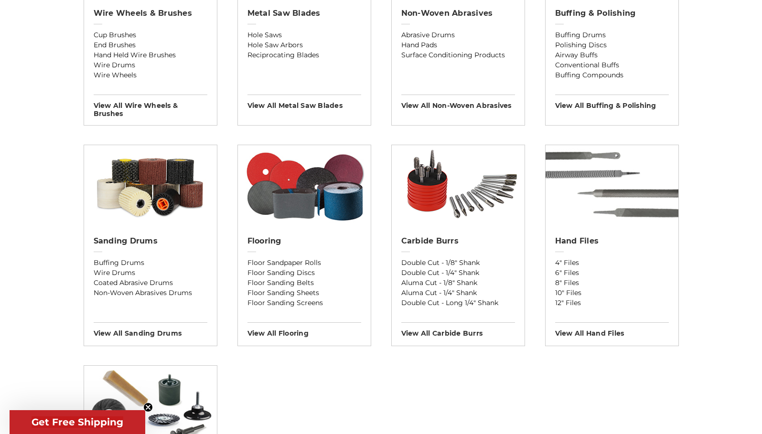
click at [131, 227] on div "Sanding Drums Buffing Drums Wire Drums Coated Abrasive Drums Non-Woven Abrasive…" at bounding box center [151, 245] width 134 height 201
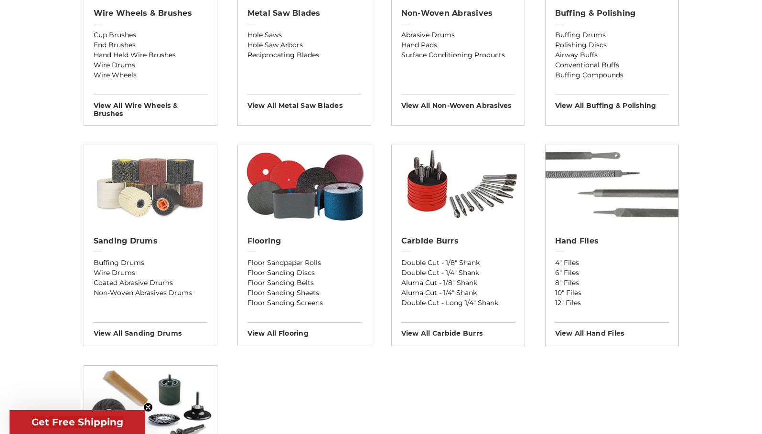
click at [136, 200] on img at bounding box center [150, 185] width 133 height 81
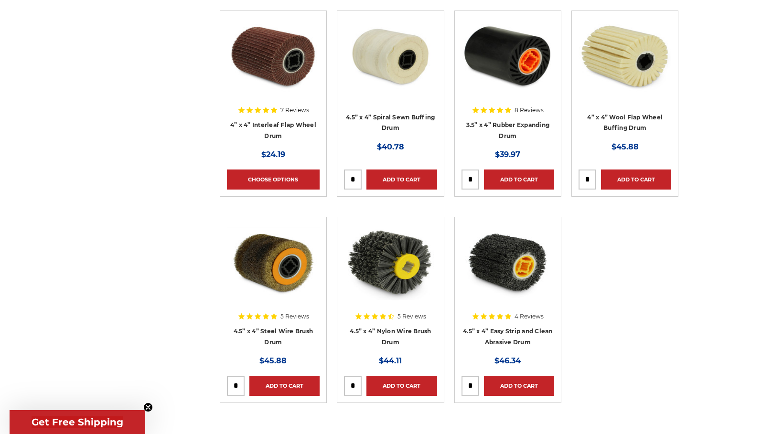
scroll to position [697, 0]
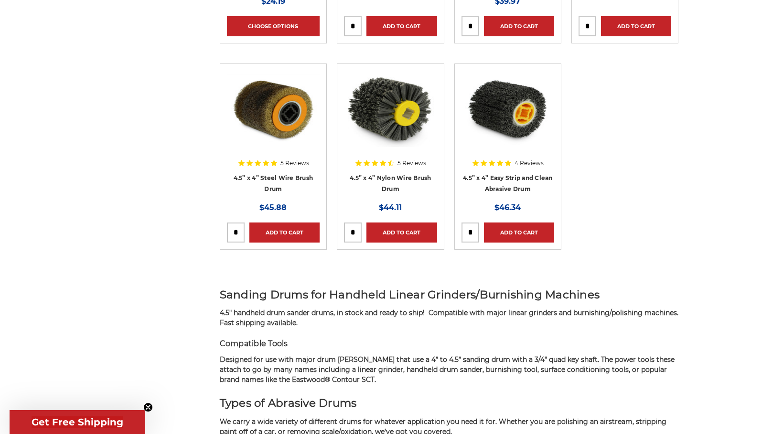
click at [510, 177] on div at bounding box center [507, 132] width 93 height 122
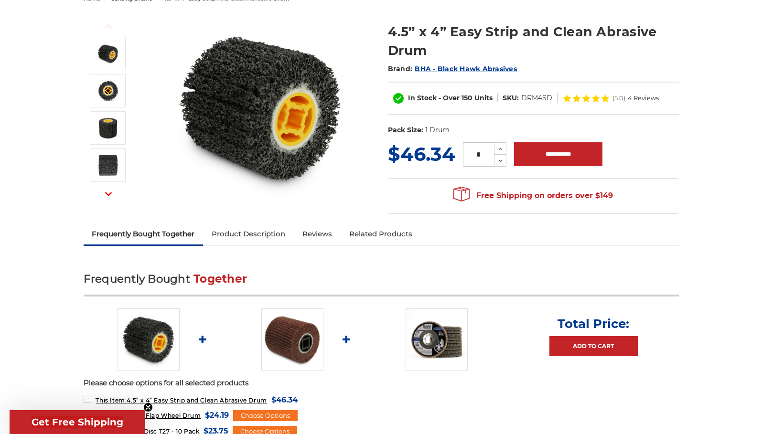
scroll to position [224, 0]
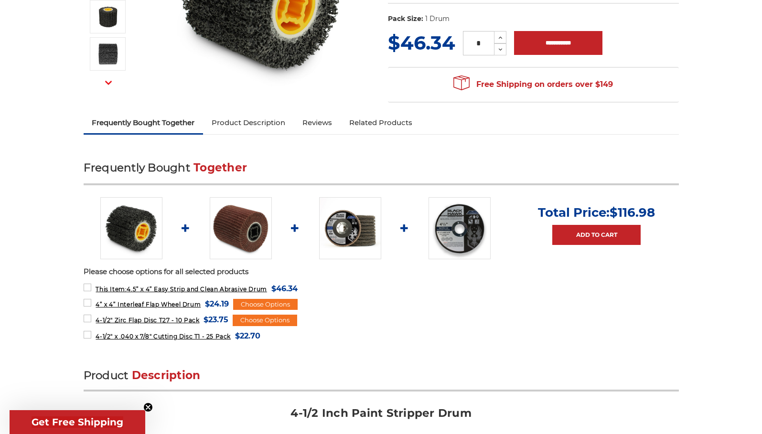
click at [234, 229] on img at bounding box center [241, 228] width 62 height 62
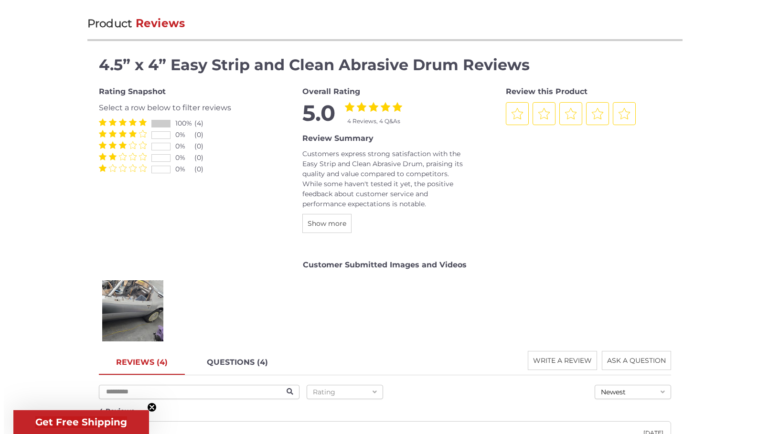
scroll to position [1090, 0]
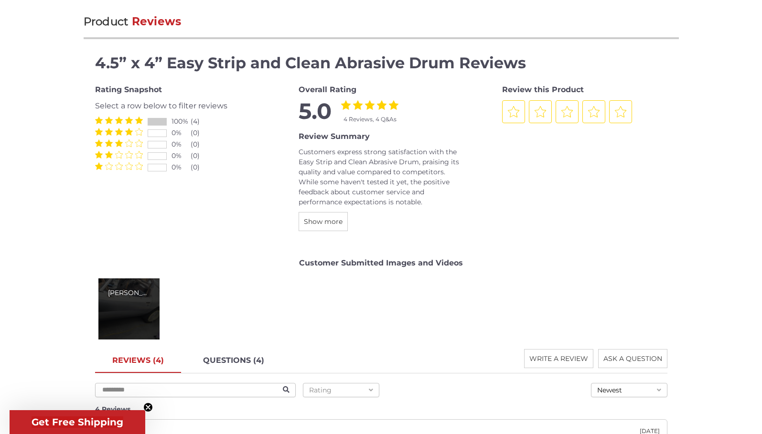
click at [130, 297] on div "Joey H." at bounding box center [129, 293] width 42 height 10
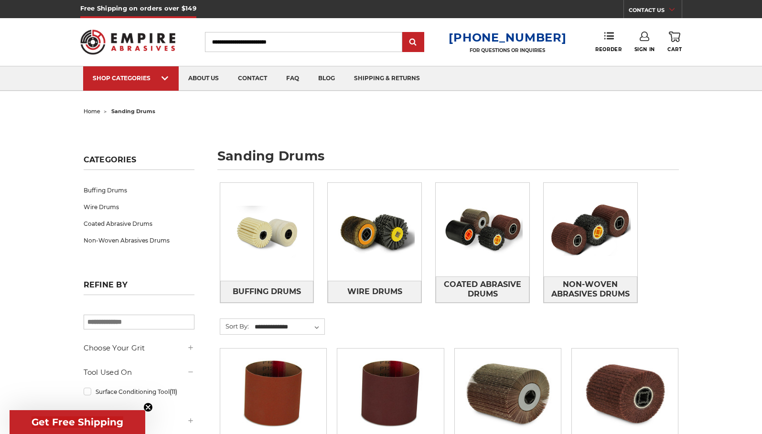
click at [124, 38] on img at bounding box center [127, 41] width 95 height 37
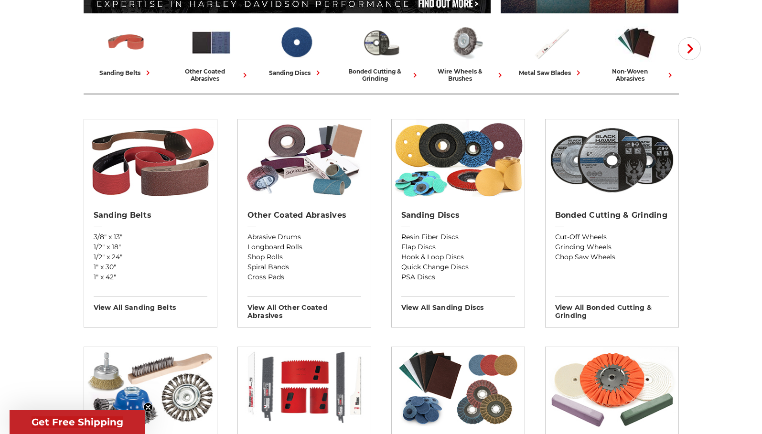
scroll to position [373, 0]
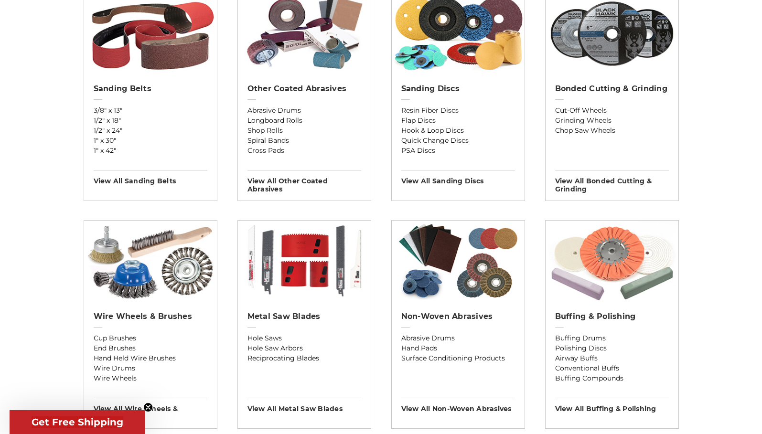
click at [616, 268] on img at bounding box center [611, 261] width 133 height 81
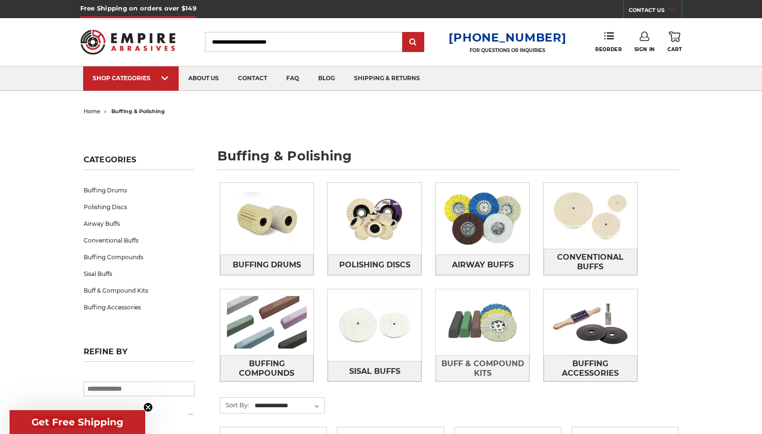
click at [491, 327] on img at bounding box center [482, 322] width 94 height 66
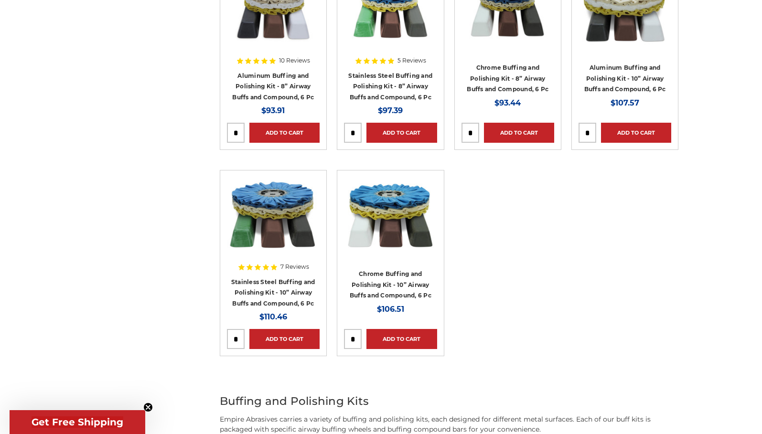
scroll to position [90, 0]
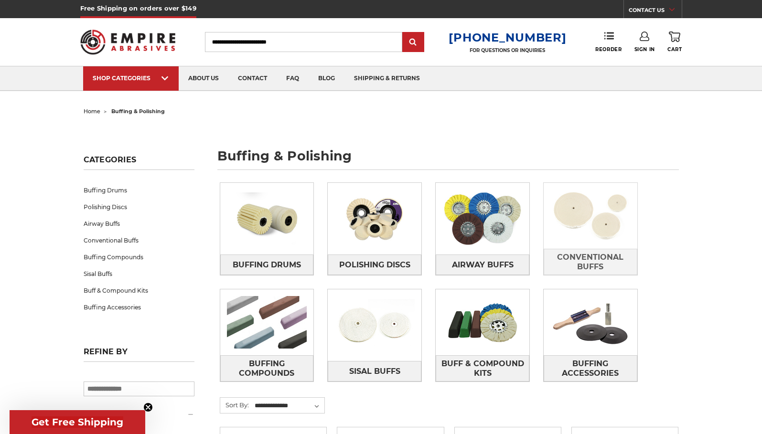
click at [586, 224] on img at bounding box center [590, 216] width 94 height 66
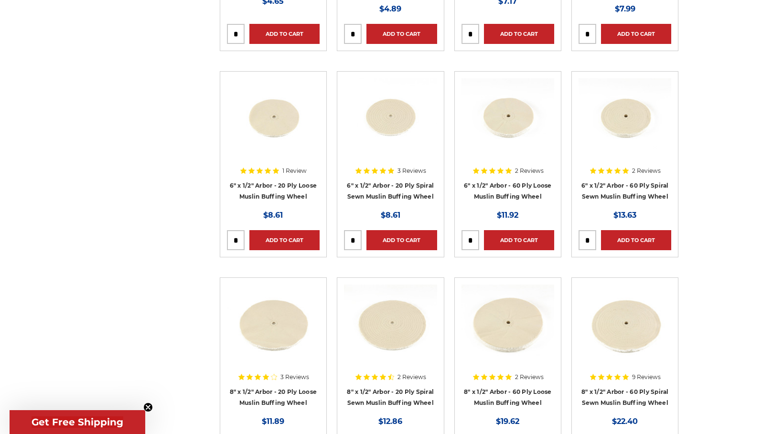
scroll to position [353, 0]
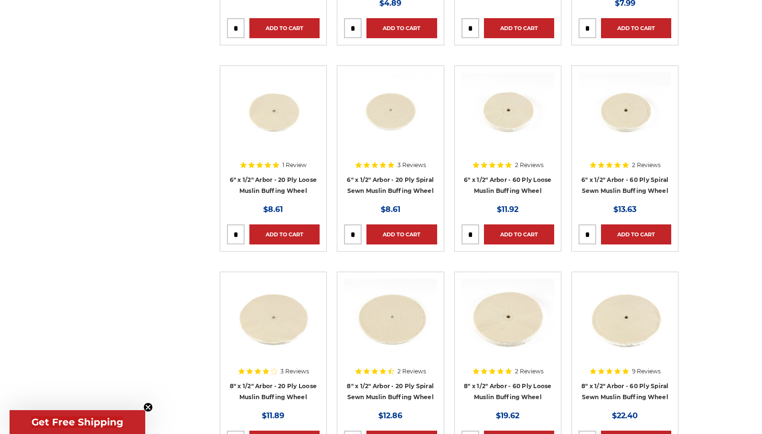
click at [619, 186] on div at bounding box center [624, 134] width 93 height 122
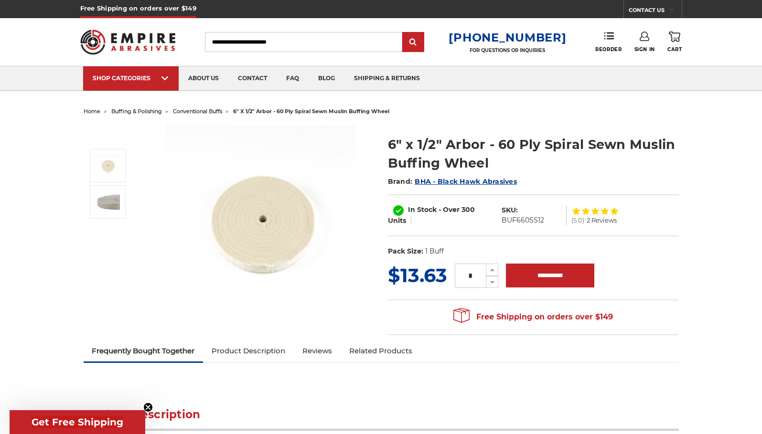
click at [274, 264] on img at bounding box center [260, 220] width 191 height 191
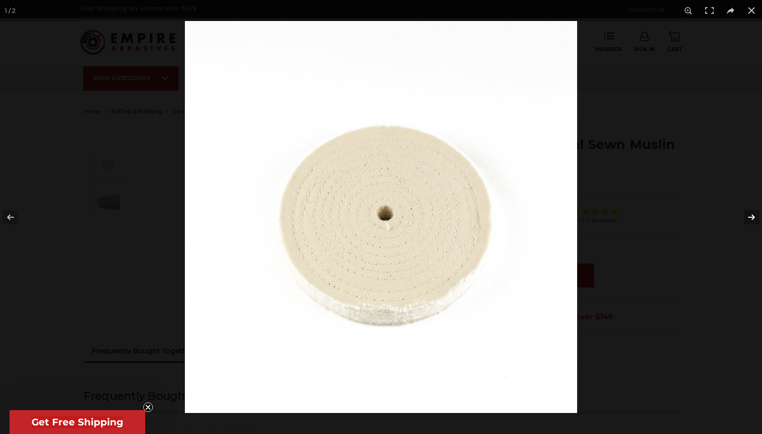
click at [755, 218] on button at bounding box center [744, 217] width 33 height 48
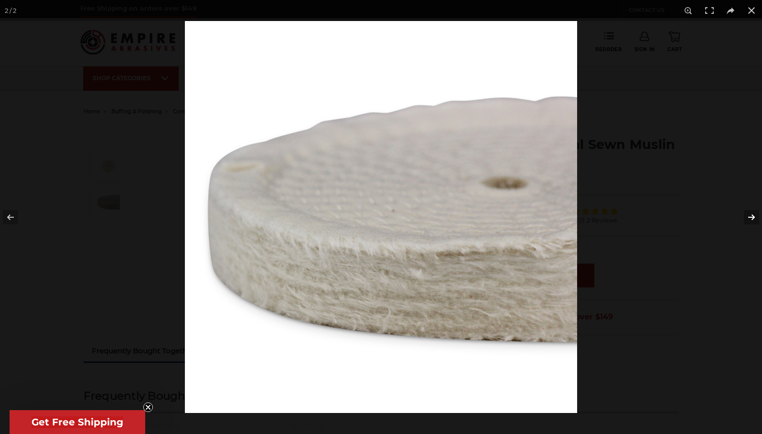
click at [755, 218] on button at bounding box center [744, 217] width 33 height 48
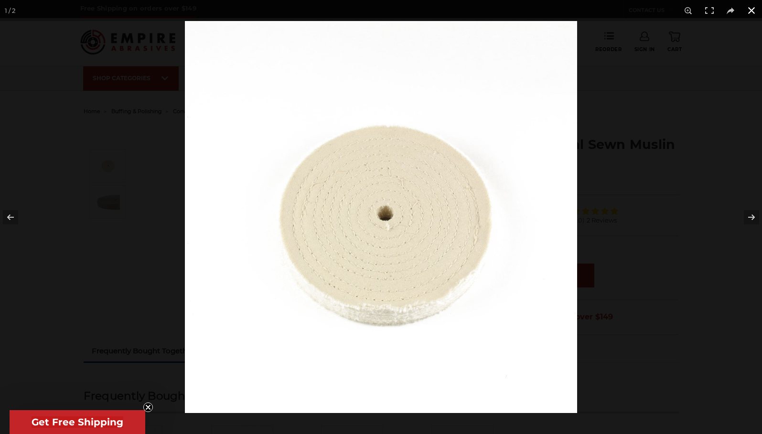
click at [752, 11] on button at bounding box center [751, 10] width 21 height 21
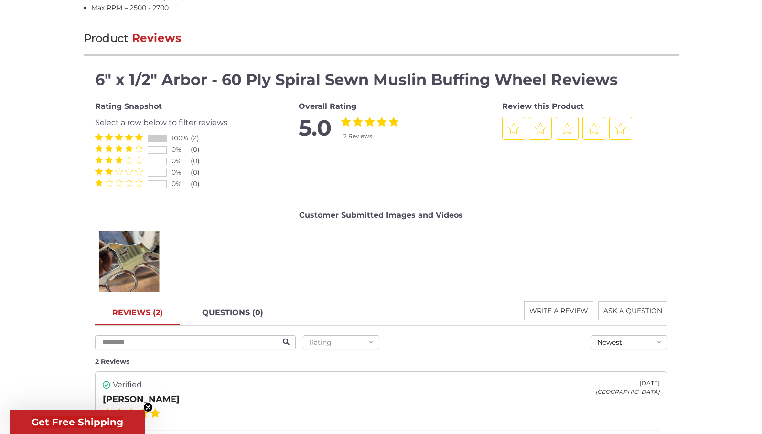
scroll to position [1141, 0]
